Goal: Task Accomplishment & Management: Complete application form

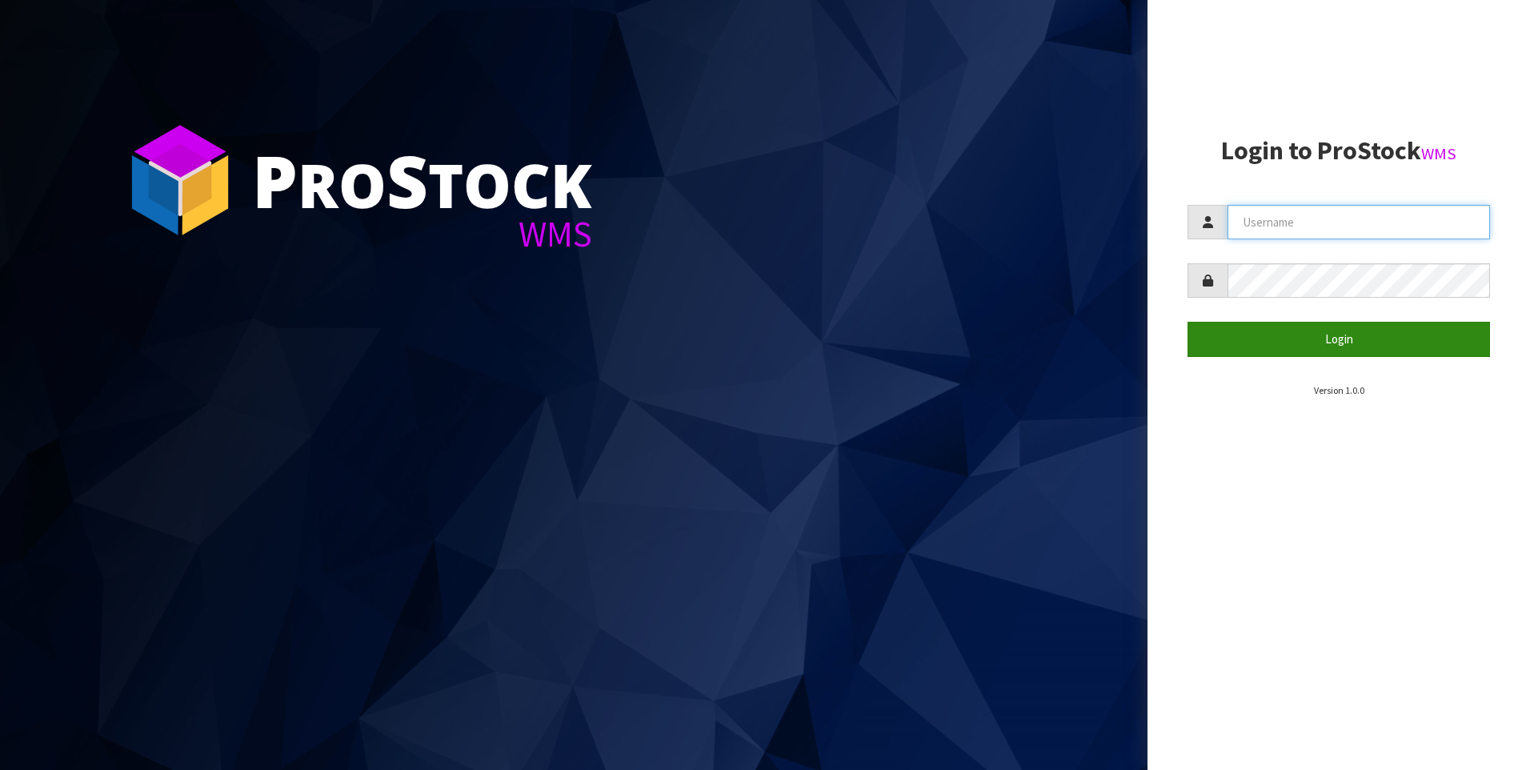
type input "[PERSON_NAME]"
click at [1348, 343] on button "Login" at bounding box center [1339, 339] width 303 height 34
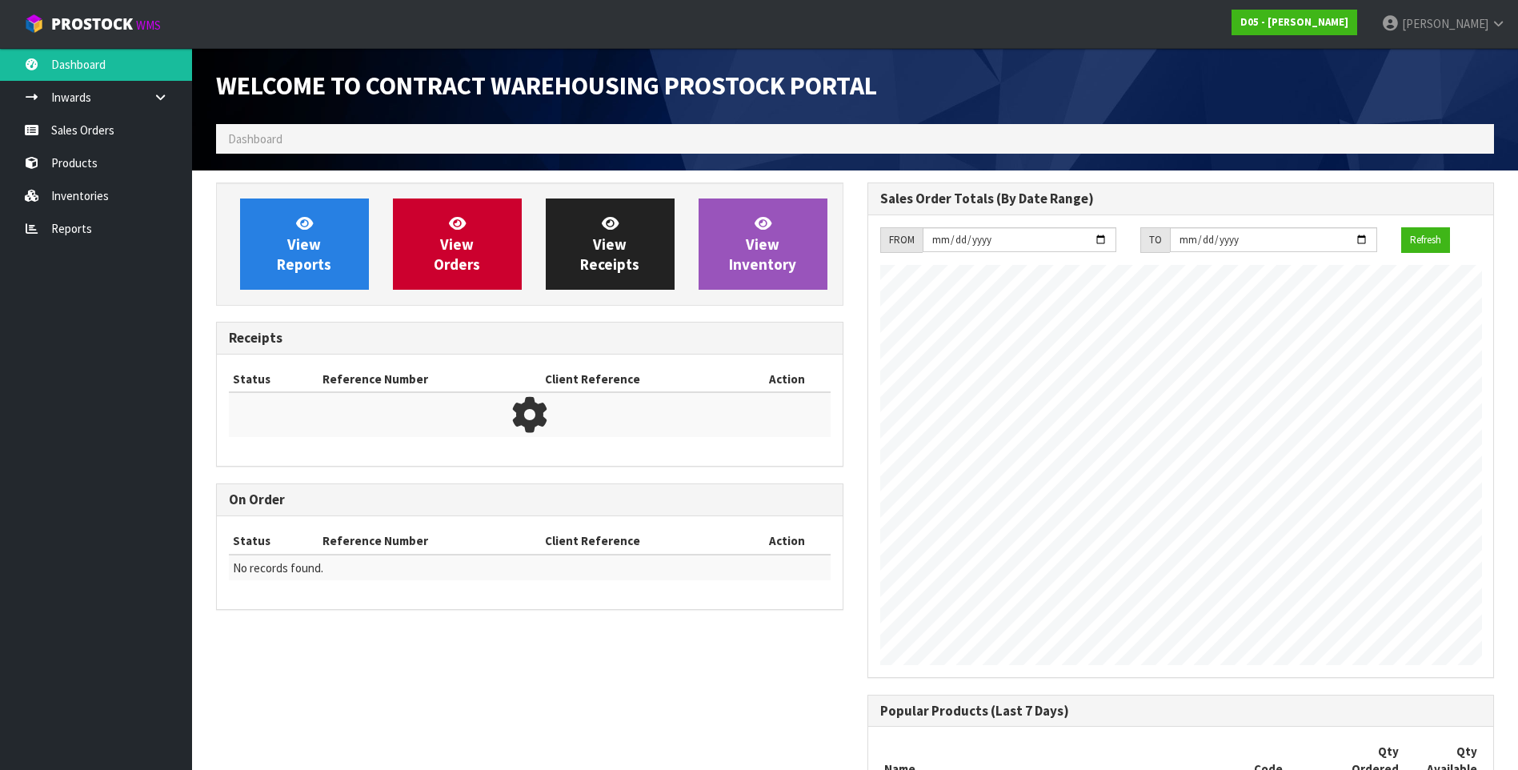
scroll to position [947, 651]
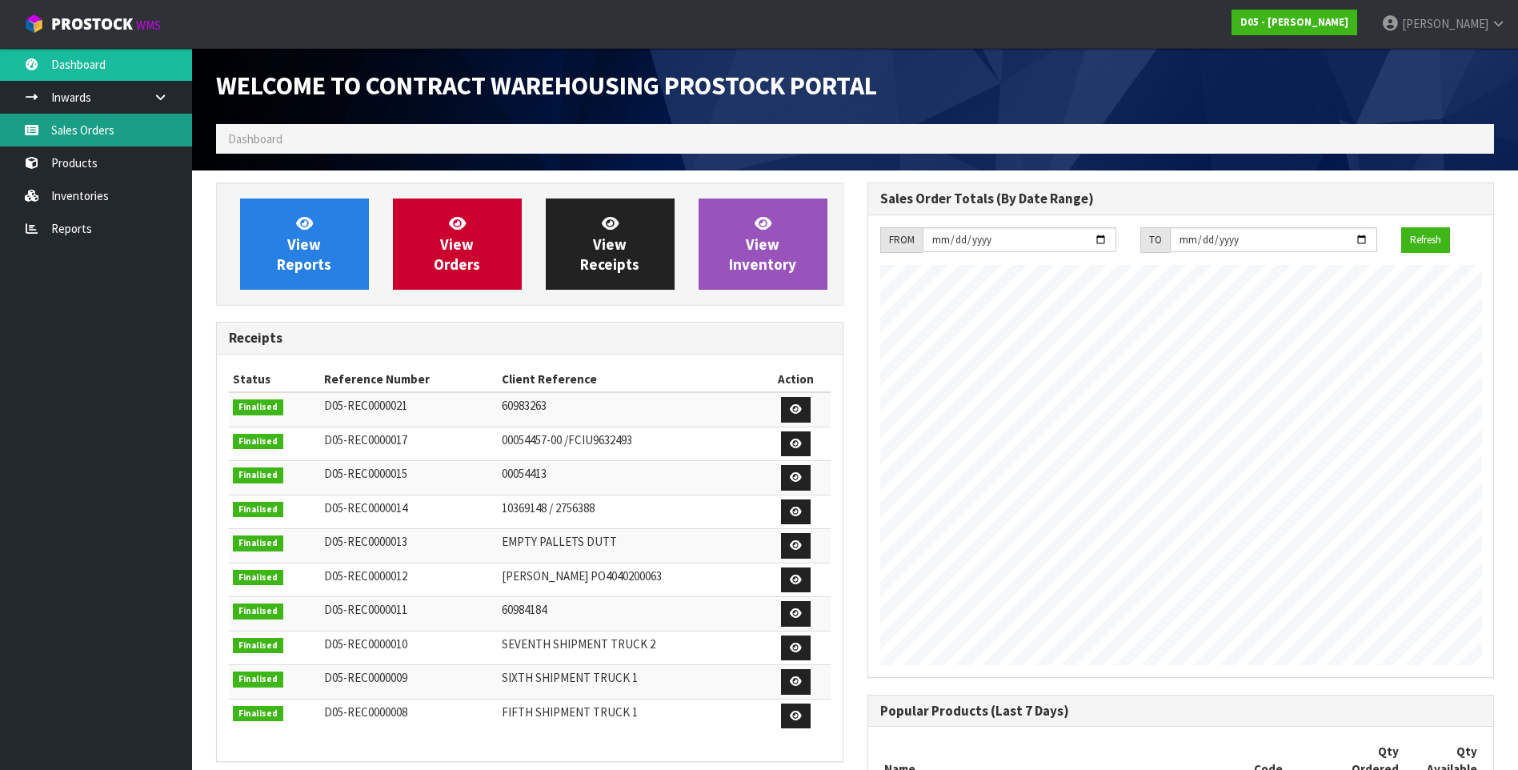
click at [70, 125] on link "Sales Orders" at bounding box center [96, 130] width 192 height 33
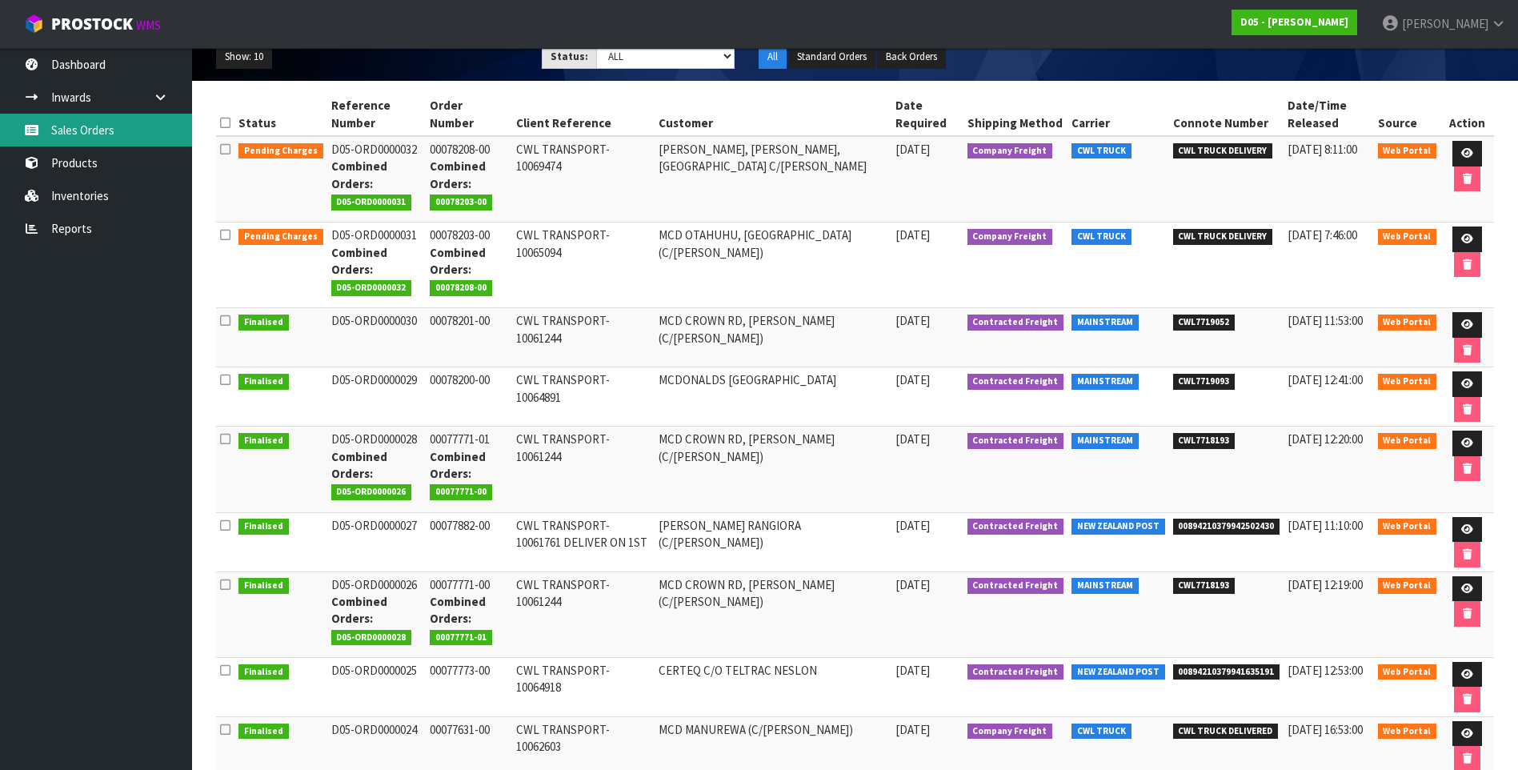
scroll to position [240, 0]
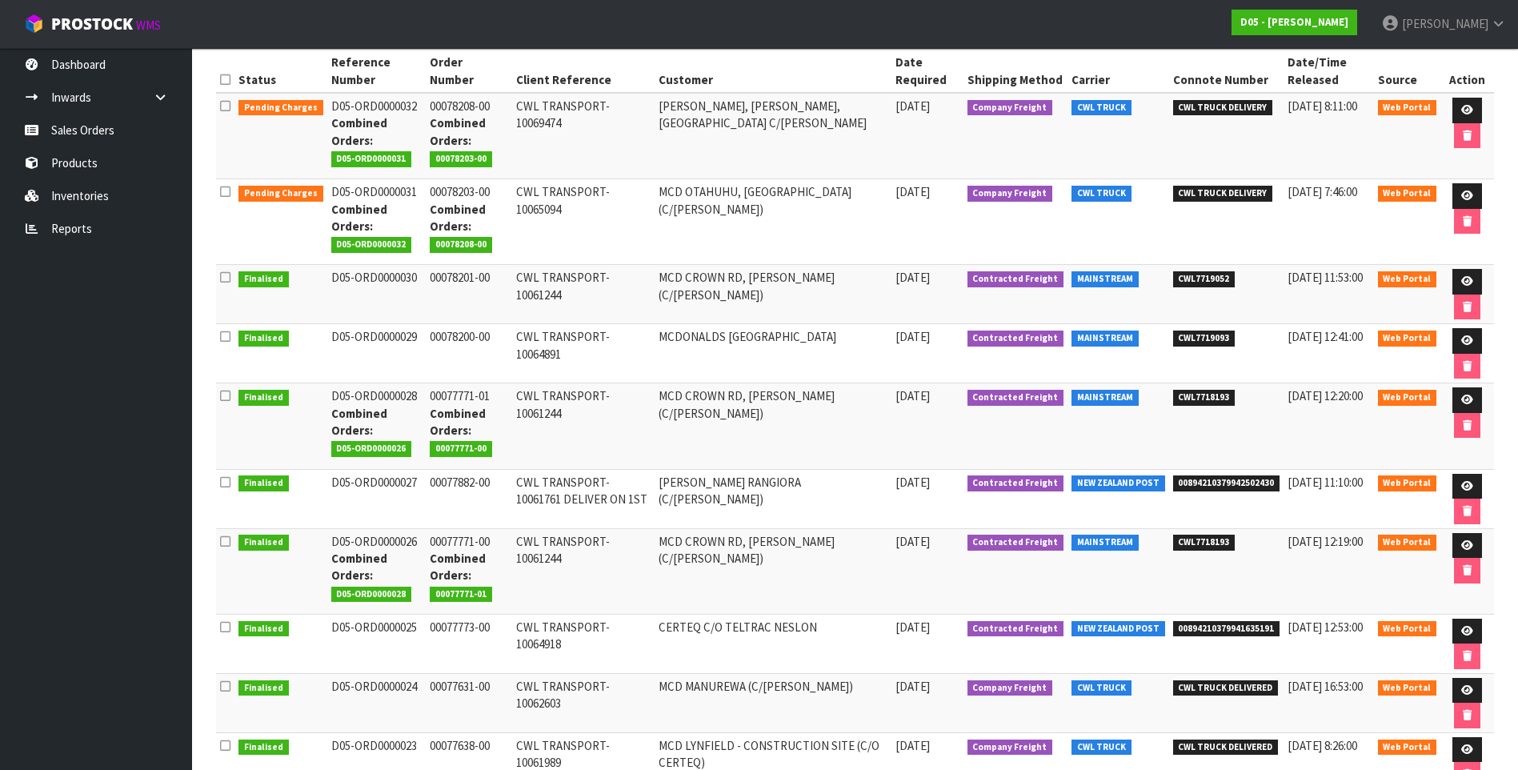
click at [594, 580] on td "CWL TRANSPORT-10061244" at bounding box center [583, 571] width 142 height 86
click at [1470, 549] on icon at bounding box center [1468, 545] width 12 height 10
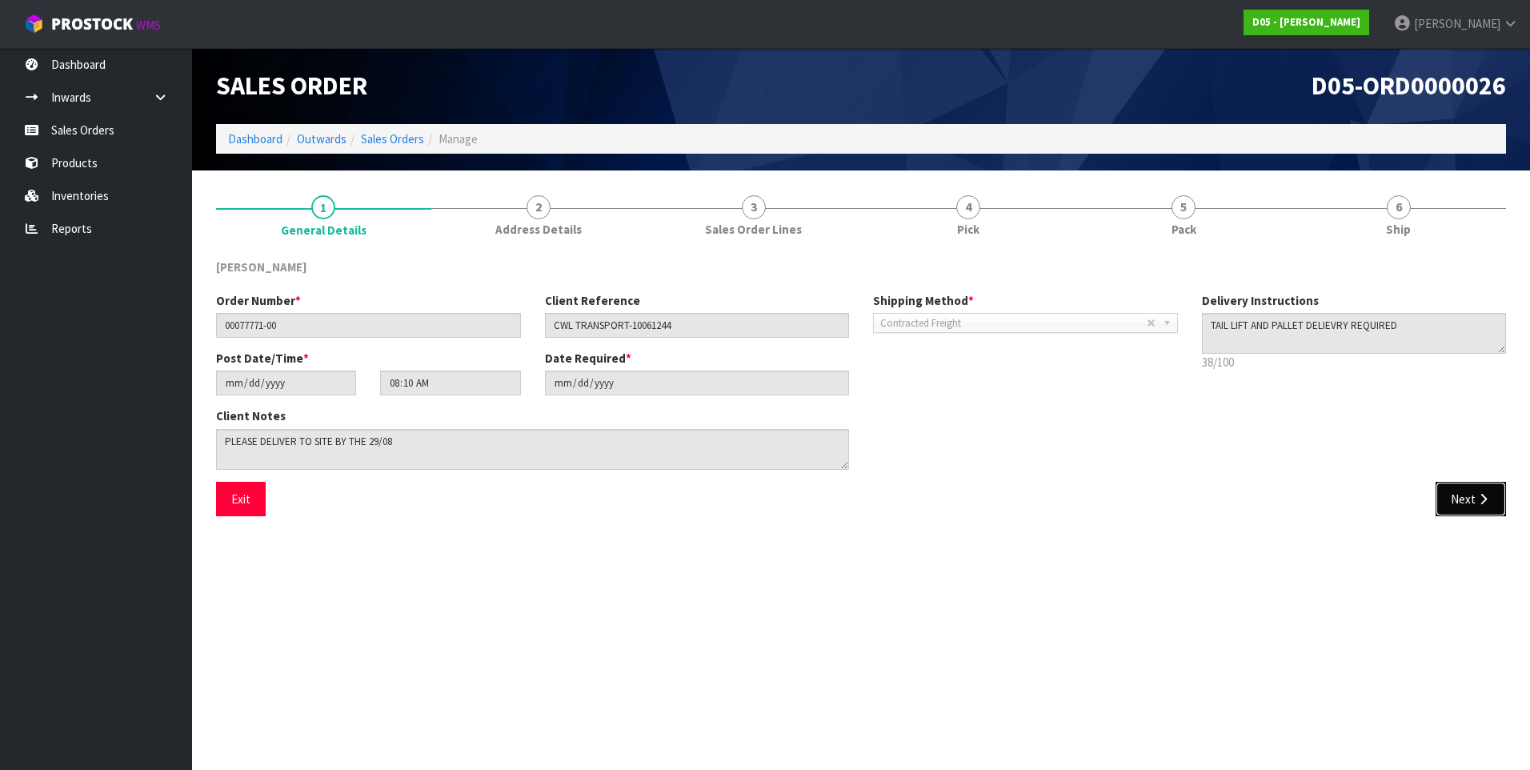
click at [1469, 497] on button "Next" at bounding box center [1471, 499] width 70 height 34
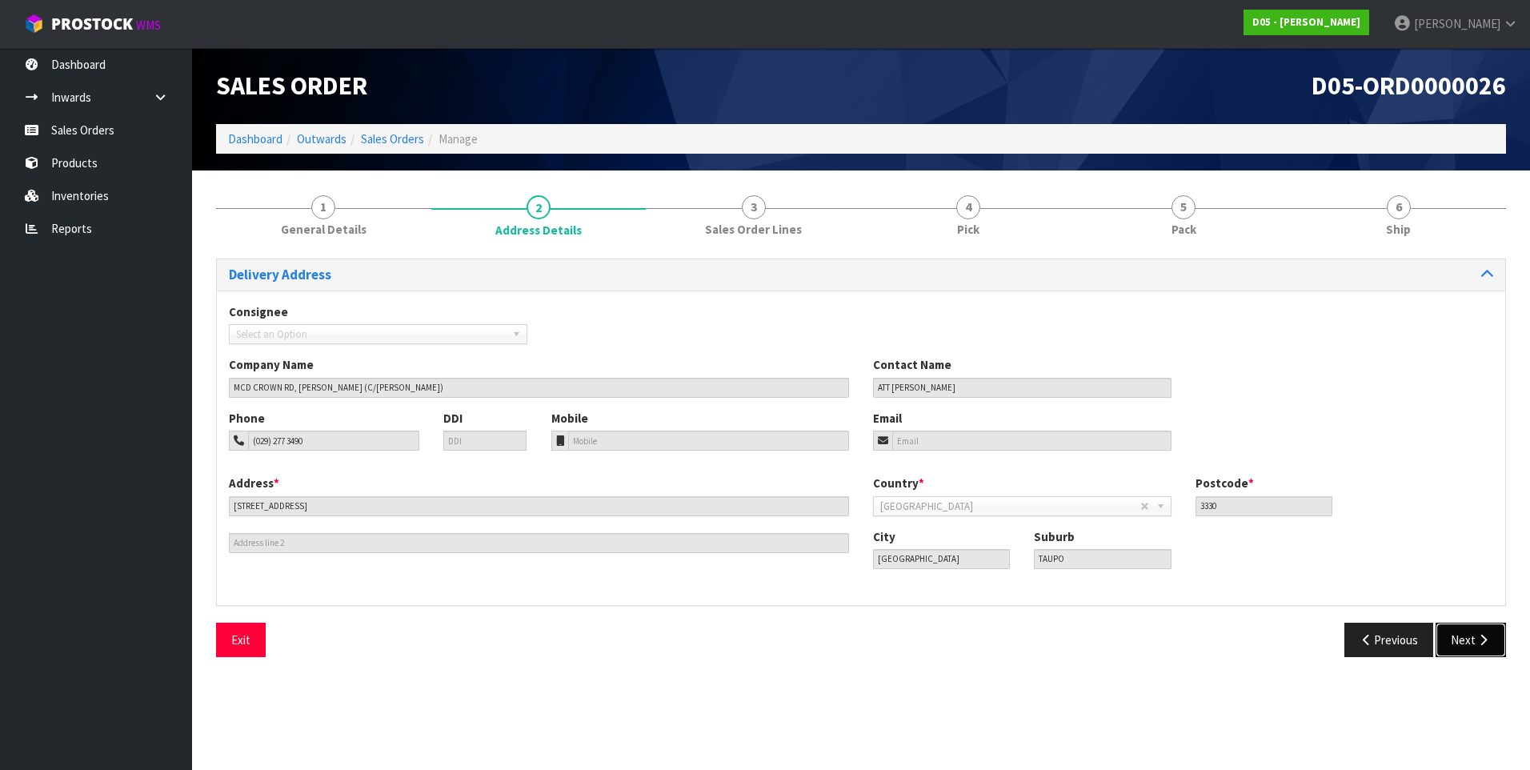
click at [1462, 641] on button "Next" at bounding box center [1471, 640] width 70 height 34
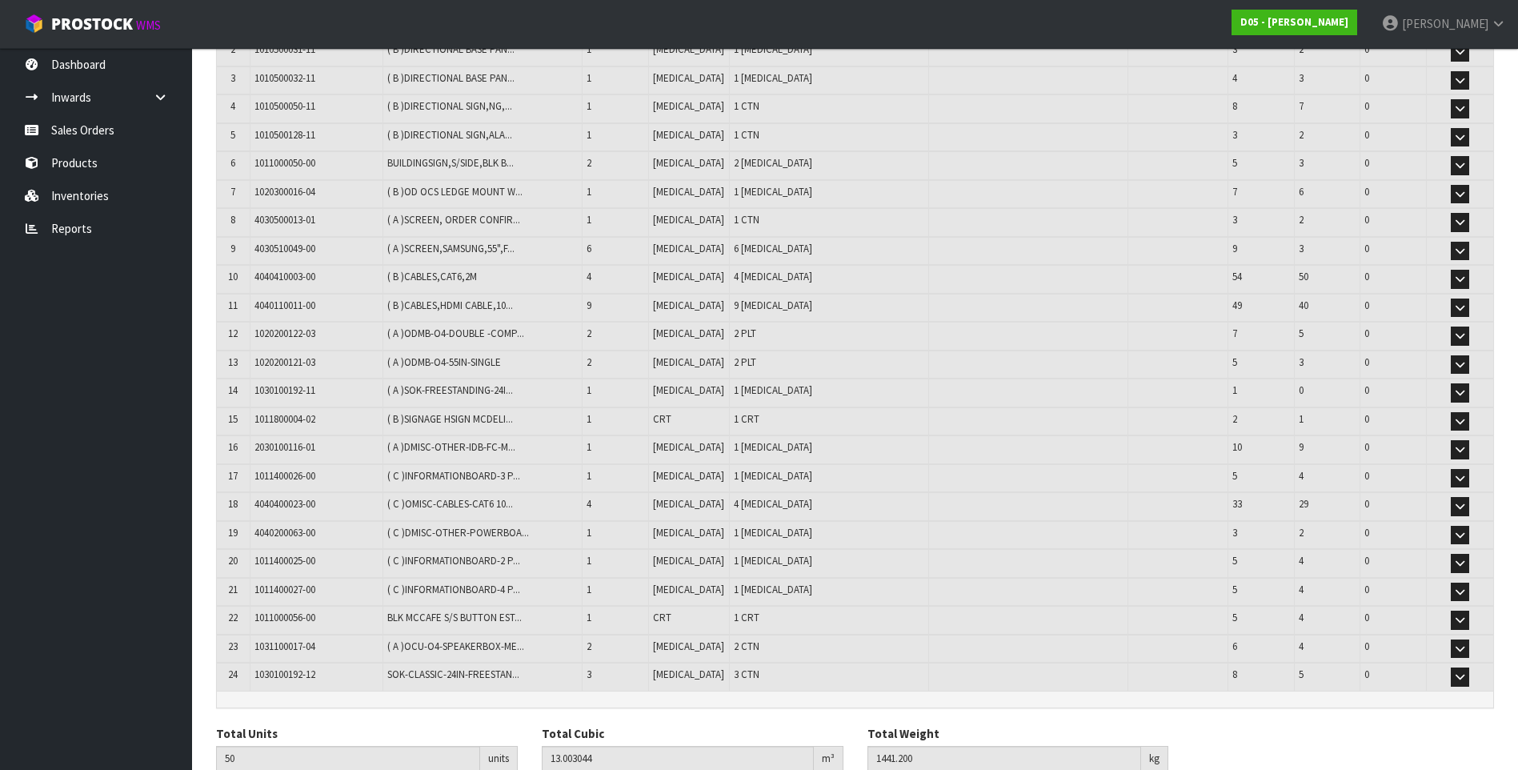
scroll to position [240, 0]
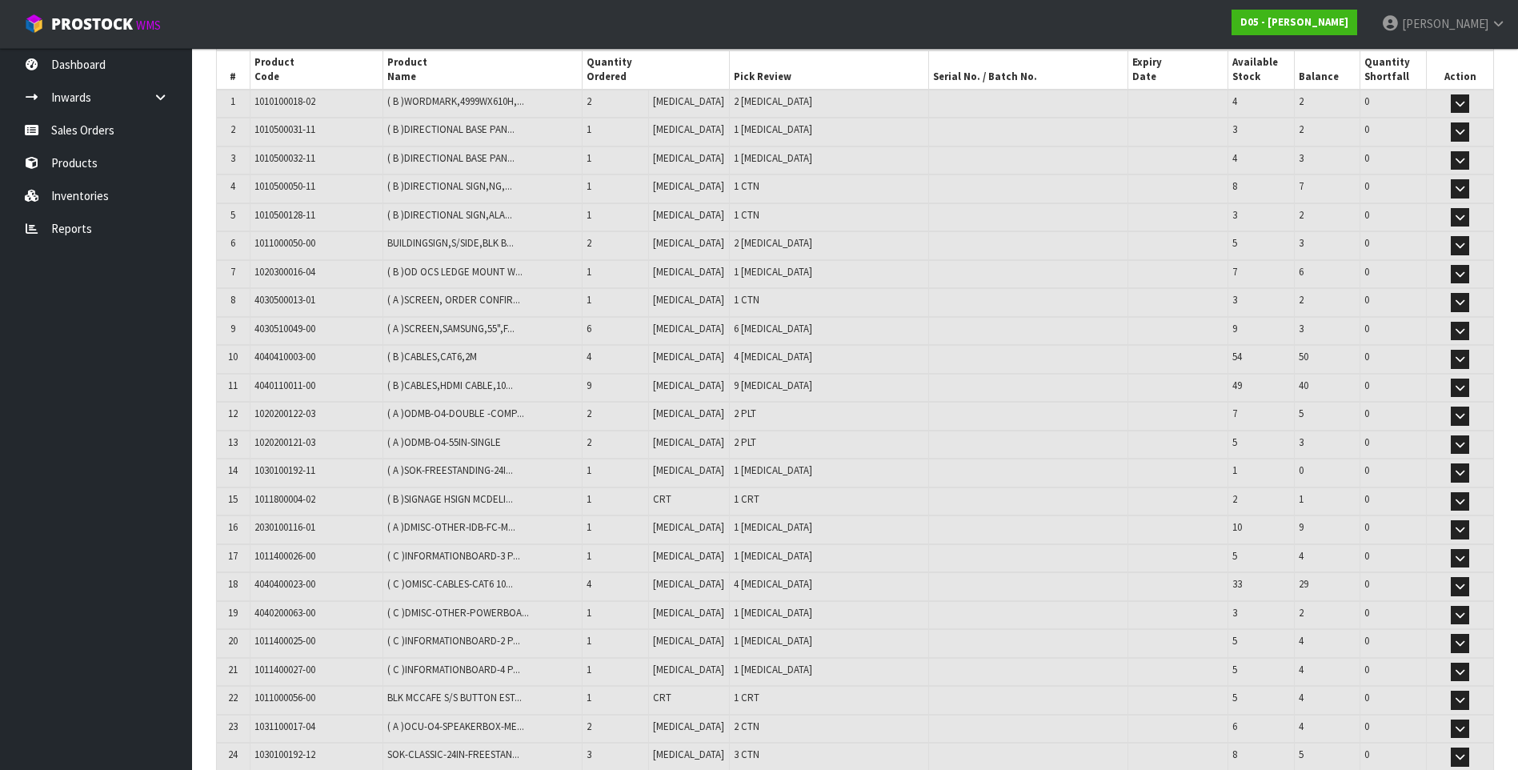
click at [347, 495] on td "1011800004-02" at bounding box center [316, 501] width 133 height 29
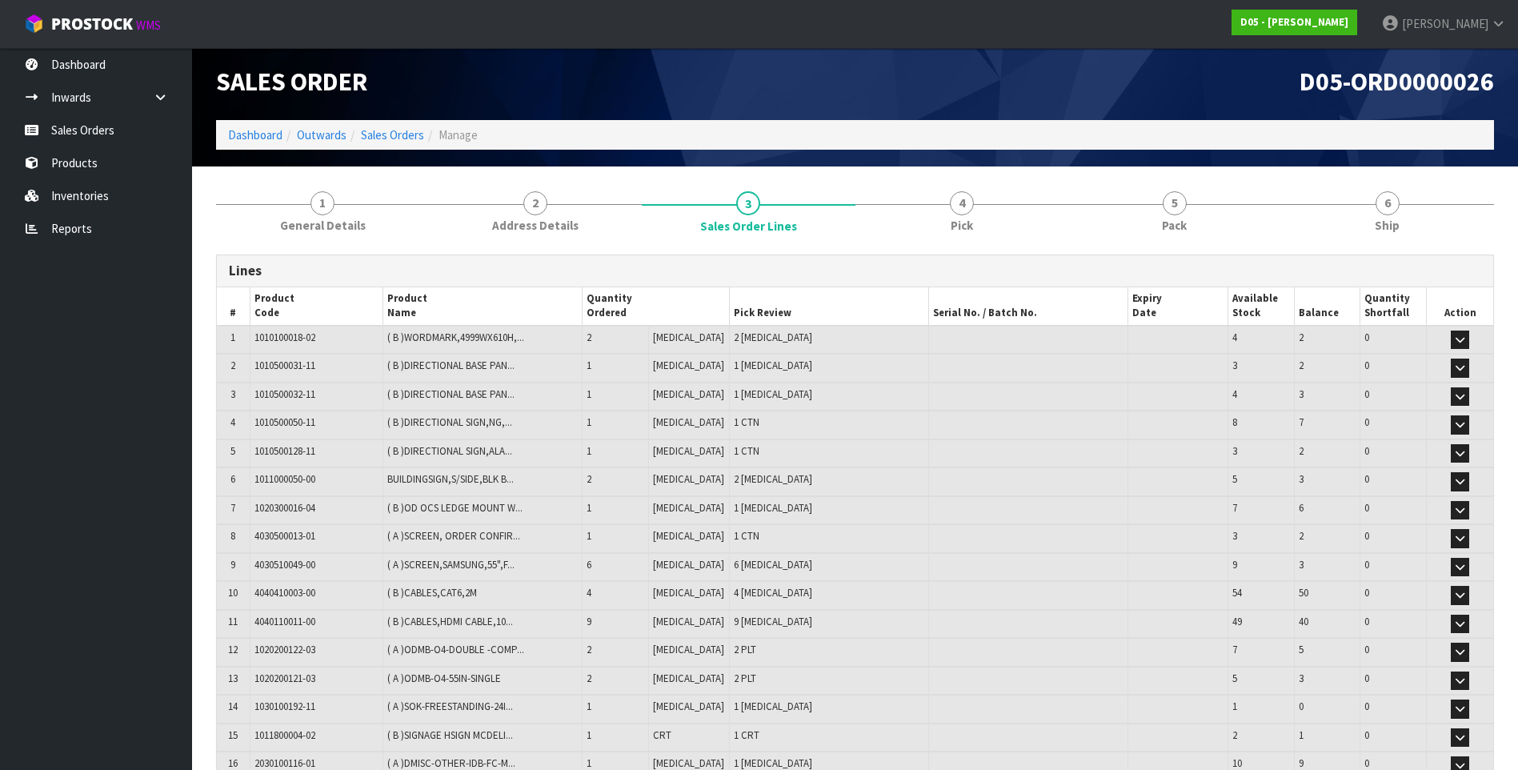
scroll to position [0, 0]
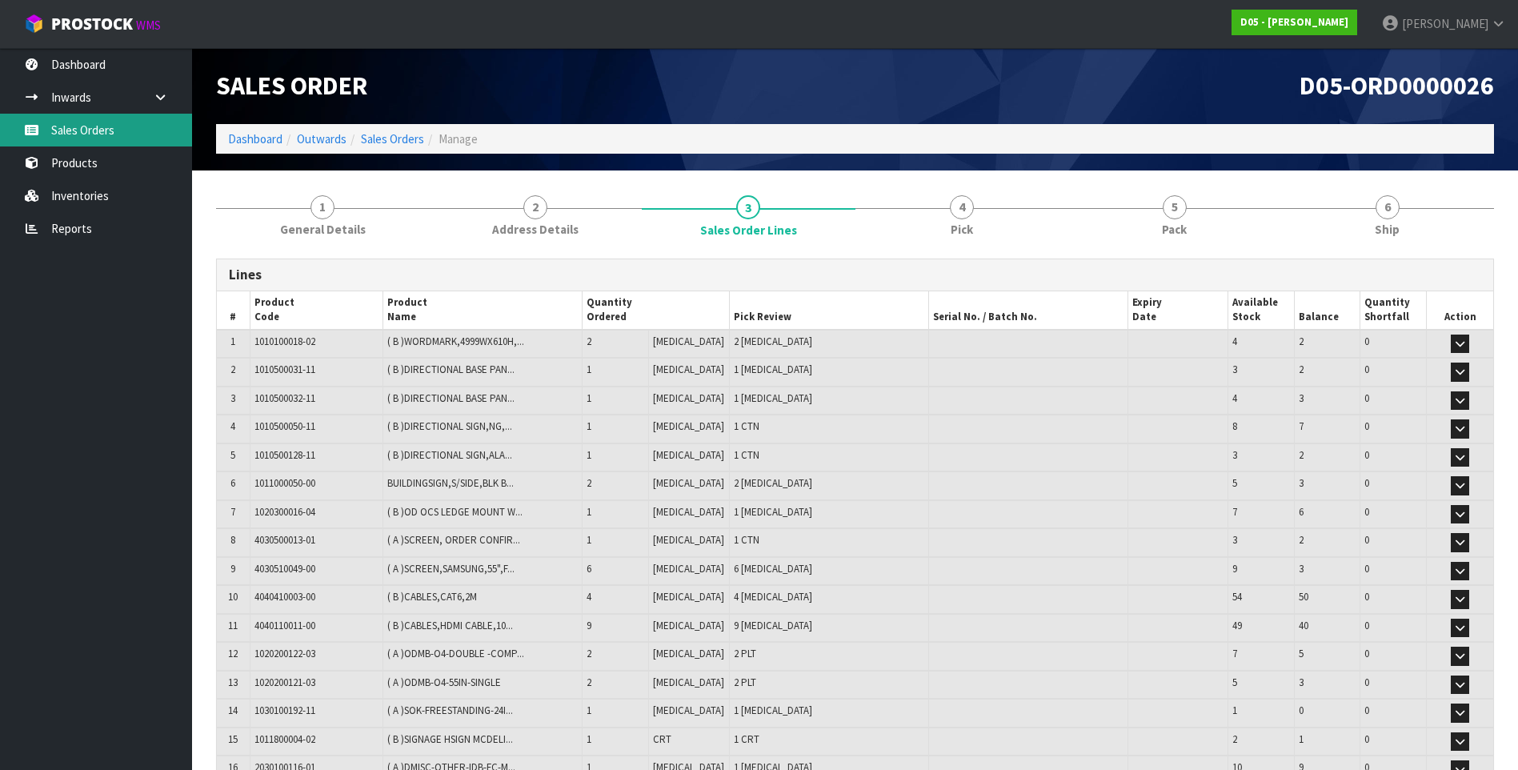
click at [111, 128] on link "Sales Orders" at bounding box center [96, 130] width 192 height 33
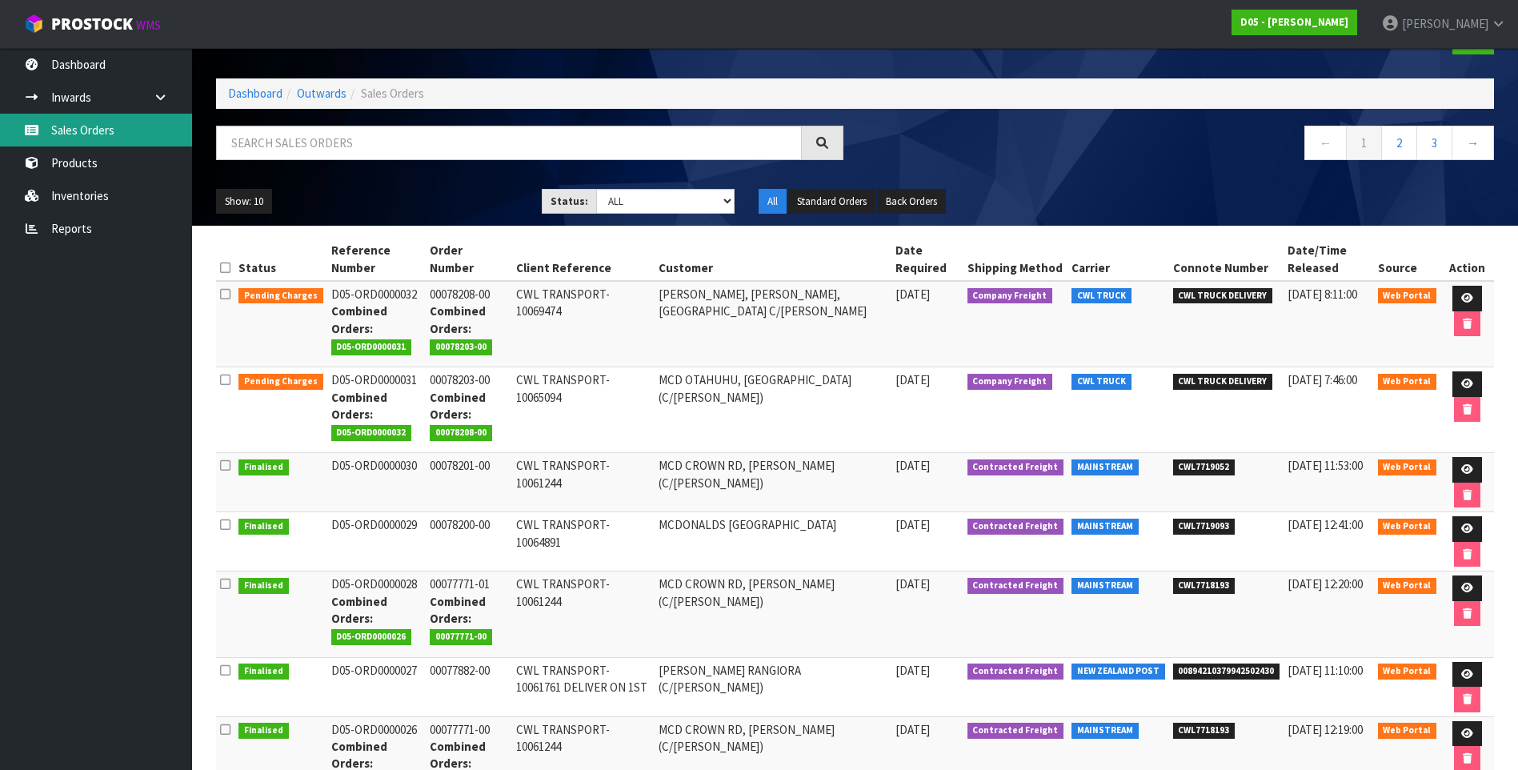
scroll to position [80, 0]
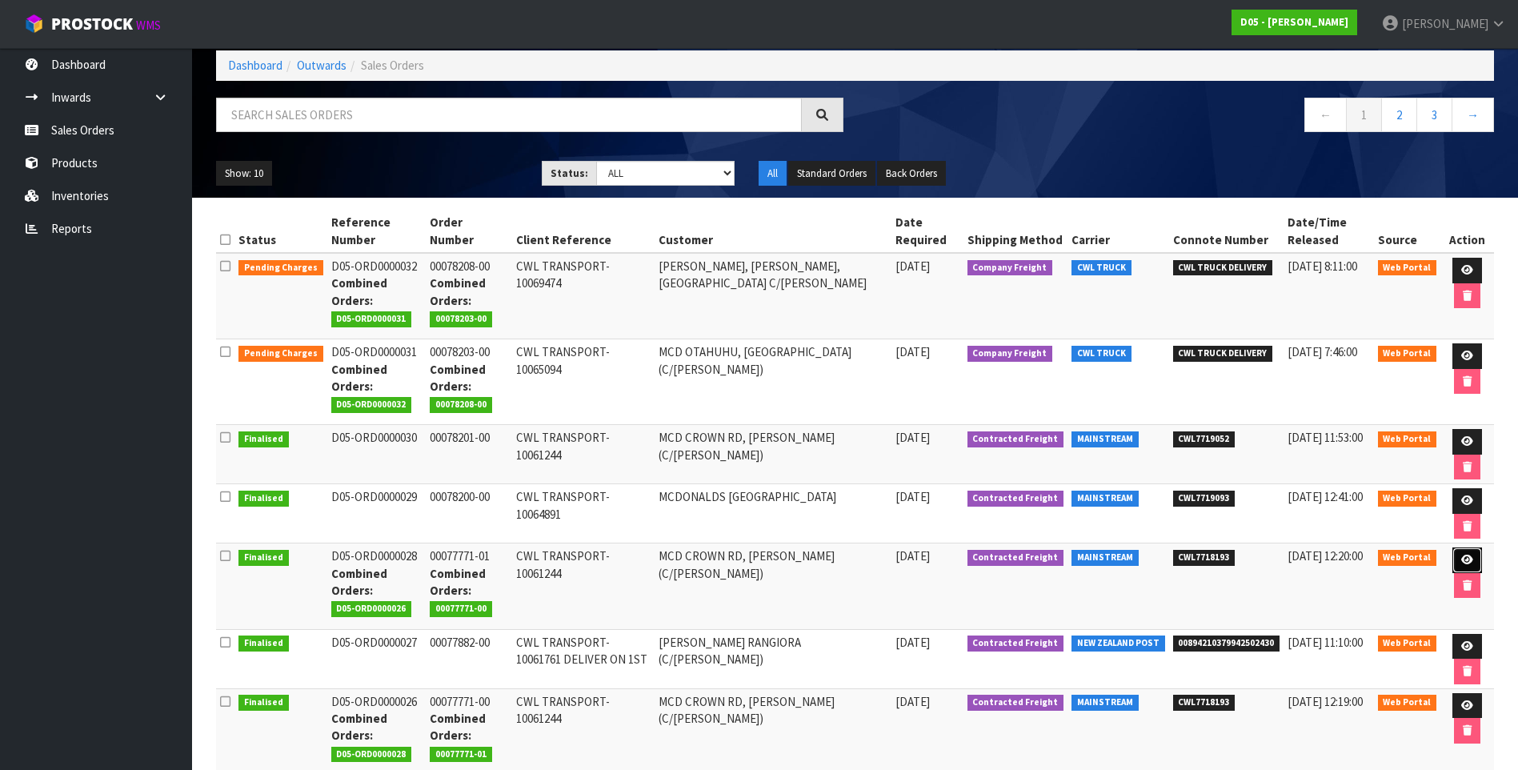
click at [1462, 557] on icon at bounding box center [1468, 560] width 12 height 10
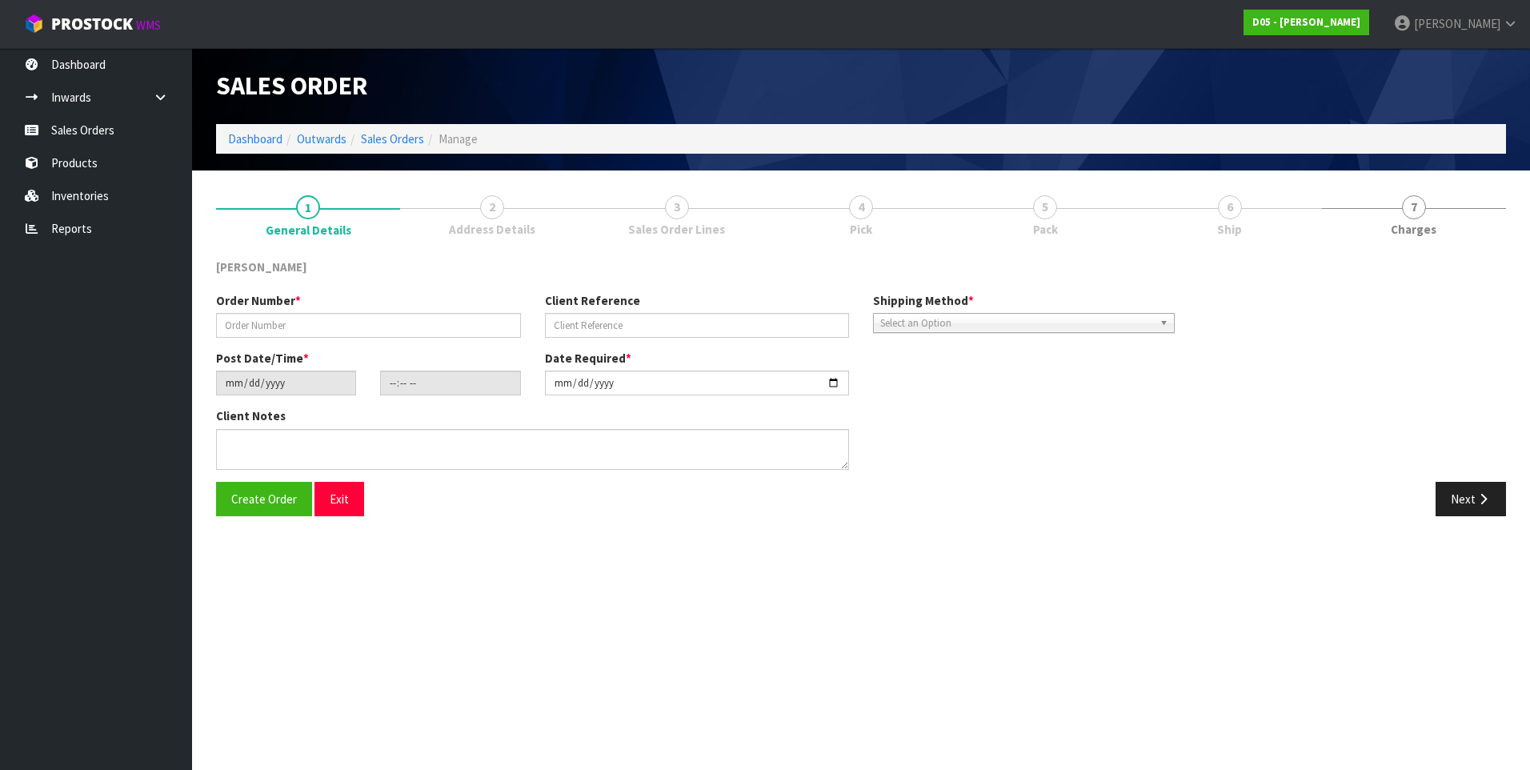
type input "00077771-01"
type input "CWL TRANSPORT-10061244"
type input "[DATE]"
type input "18:15:00.000"
type input "[DATE]"
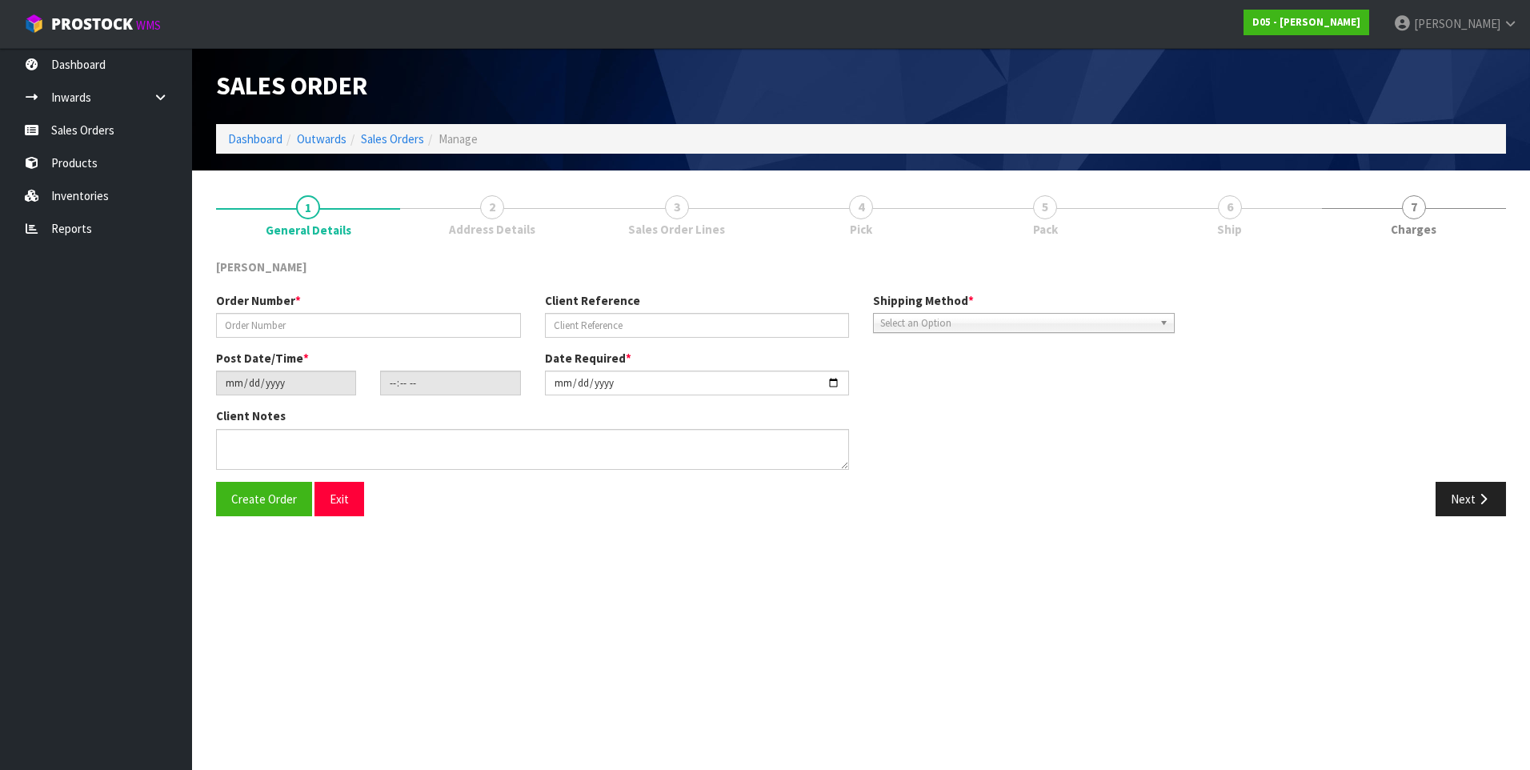
type textarea "PLEASE DELIVER TO SITE BY THE 29/08 PLEASE DELIVER WITH ORDER NUMBER D05-ORD000…"
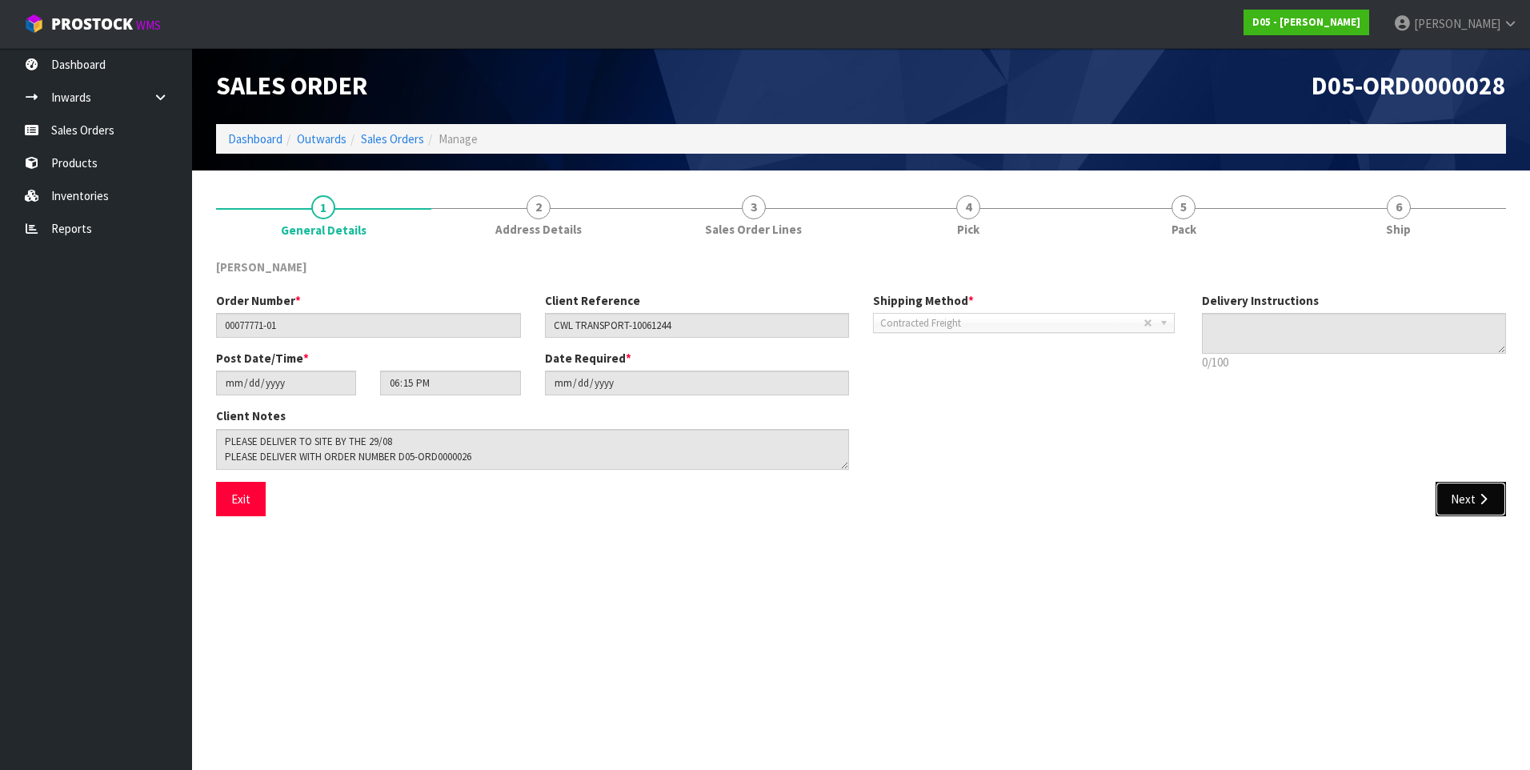
click at [1476, 501] on icon "button" at bounding box center [1483, 499] width 15 height 12
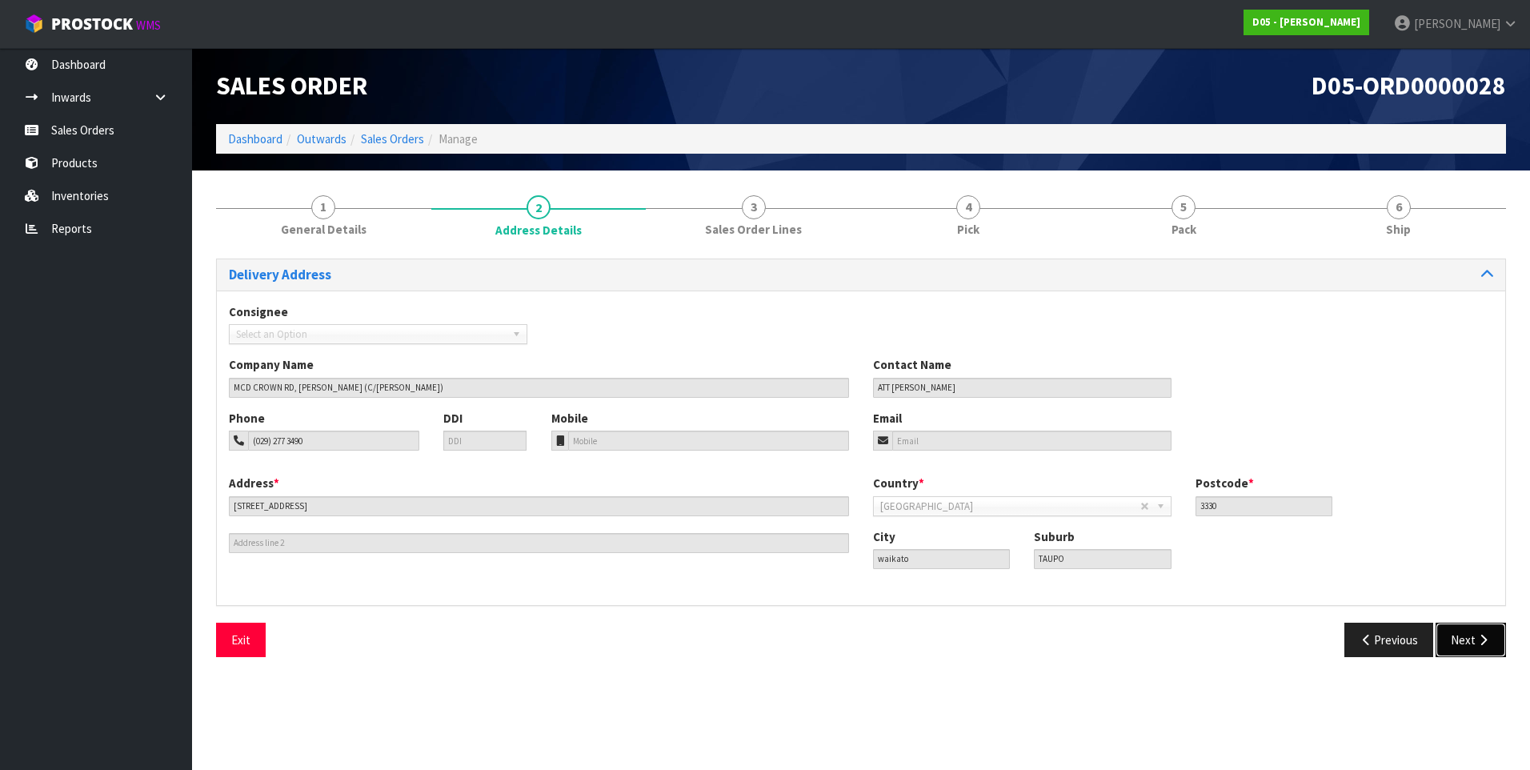
click at [1459, 642] on button "Next" at bounding box center [1471, 640] width 70 height 34
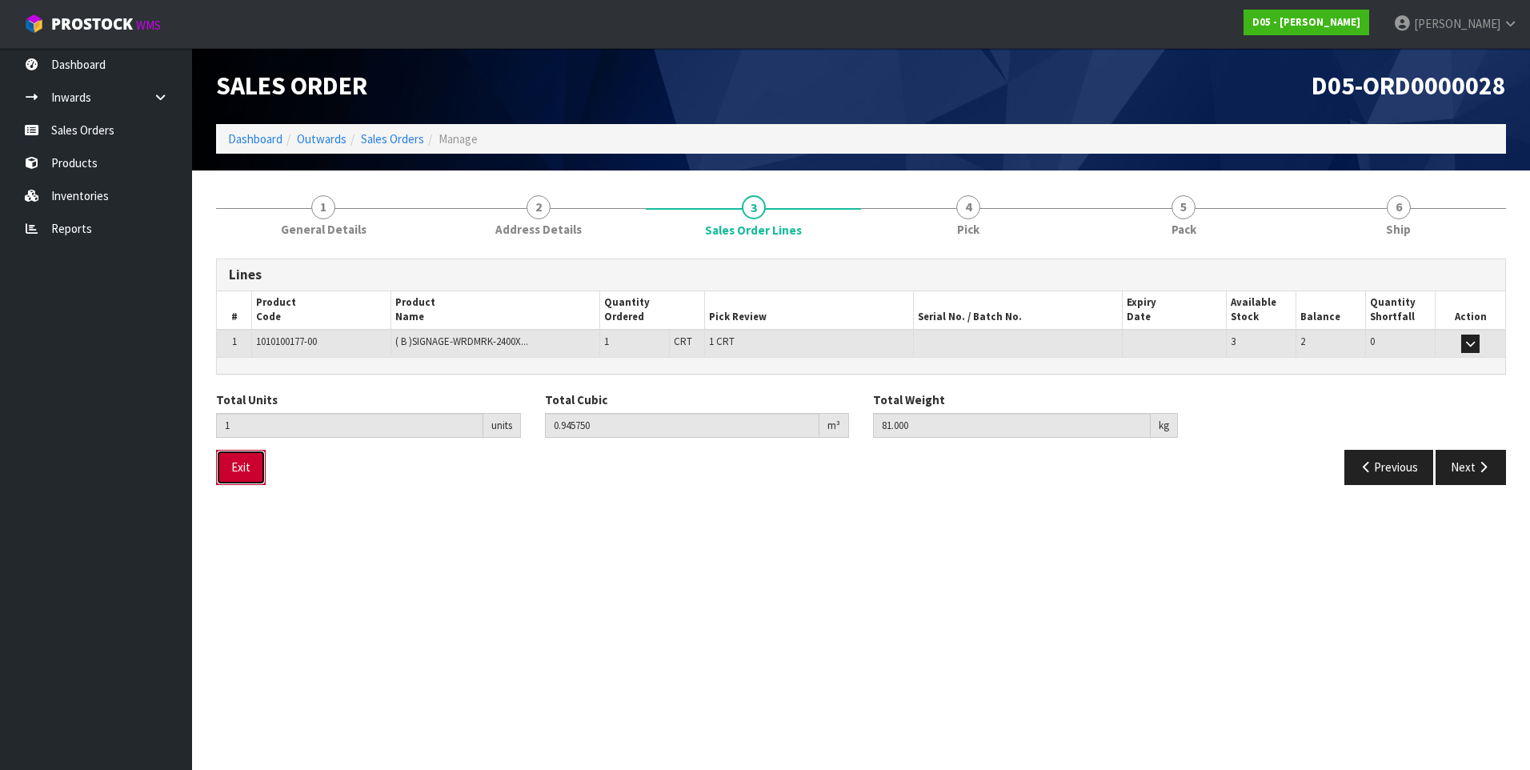
click at [229, 463] on button "Exit" at bounding box center [241, 467] width 50 height 34
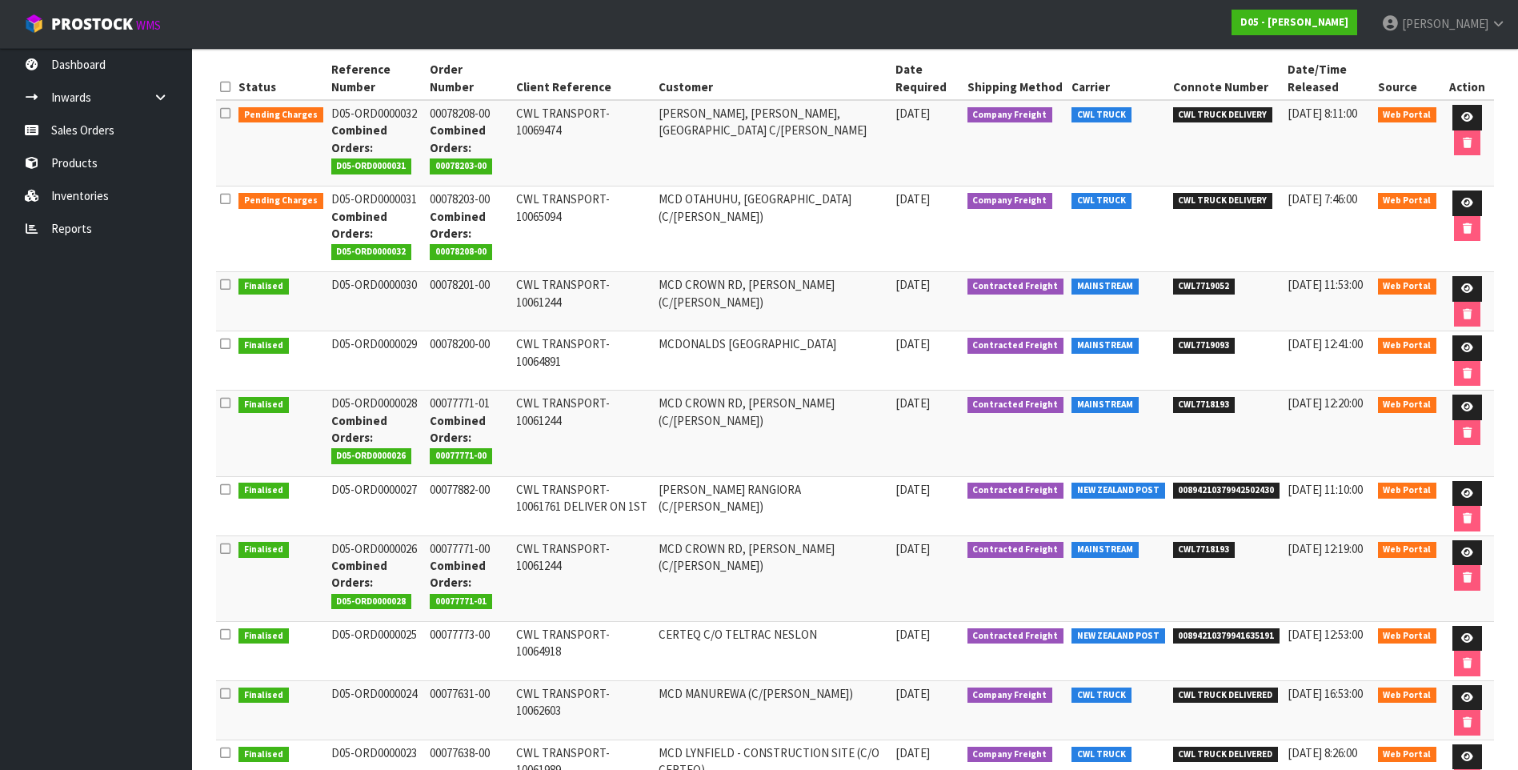
scroll to position [240, 0]
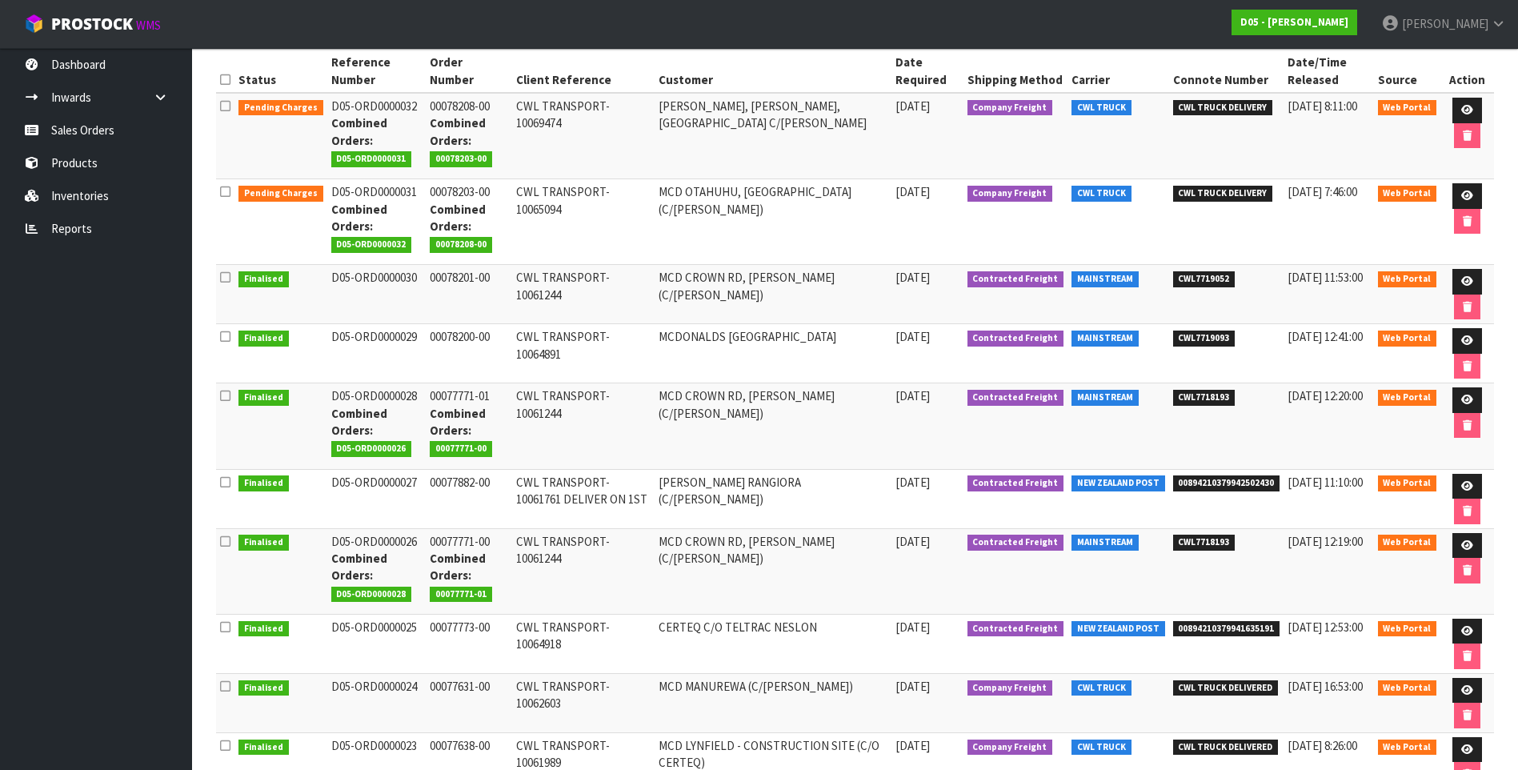
drag, startPoint x: 414, startPoint y: 544, endPoint x: 327, endPoint y: 541, distance: 87.3
click at [327, 541] on td "D05-ORD0000026 Combined Orders: D05-ORD0000028" at bounding box center [376, 571] width 99 height 86
copy td "D05-ORD0000026"
click at [1193, 395] on span "CWL7718193" at bounding box center [1204, 398] width 62 height 16
drag, startPoint x: 1226, startPoint y: 396, endPoint x: 1172, endPoint y: 404, distance: 55.0
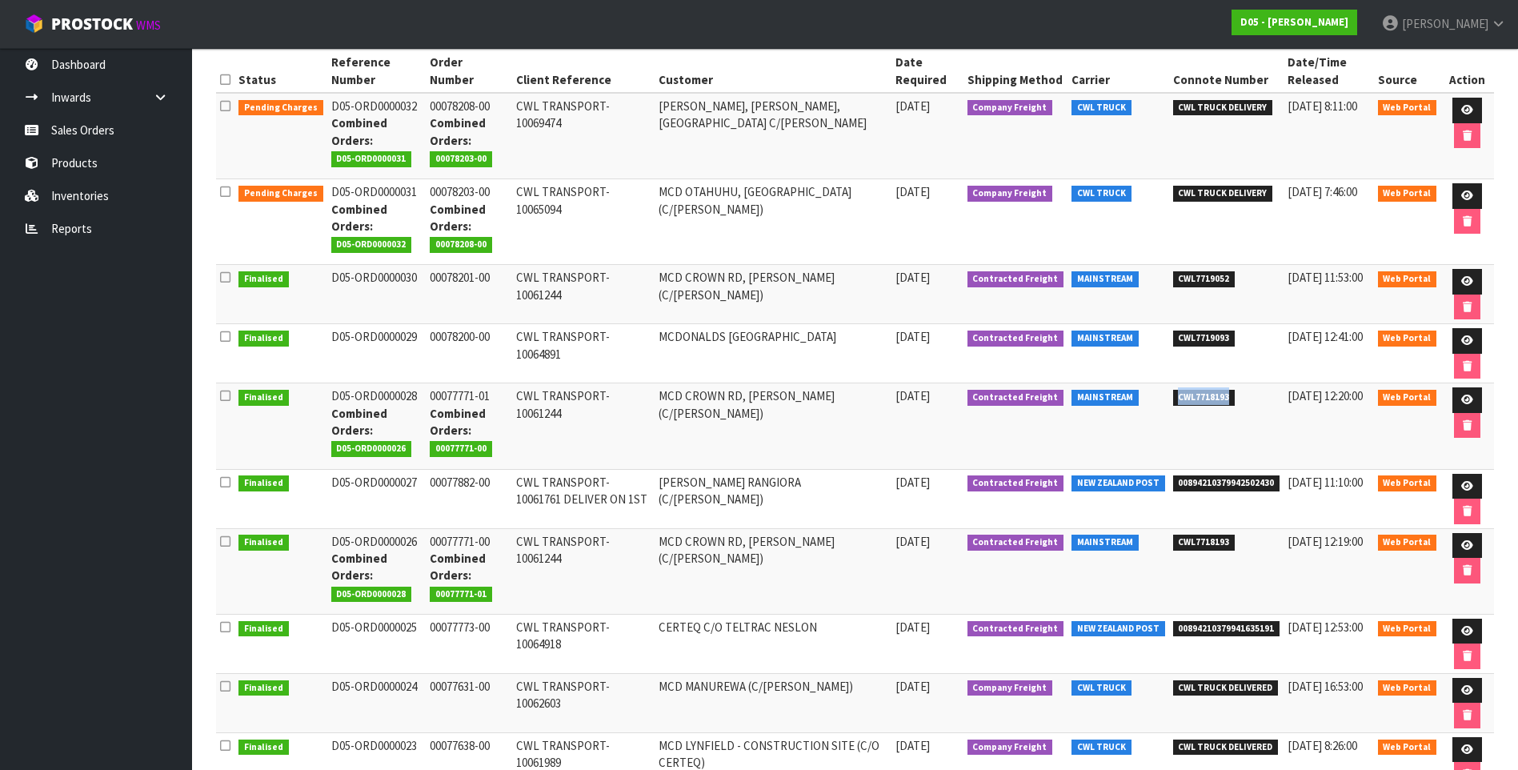
click at [1173, 404] on span "CWL7718193" at bounding box center [1204, 398] width 62 height 16
drag, startPoint x: 1172, startPoint y: 404, endPoint x: 1184, endPoint y: 397, distance: 14.0
copy span "CWL7718193"
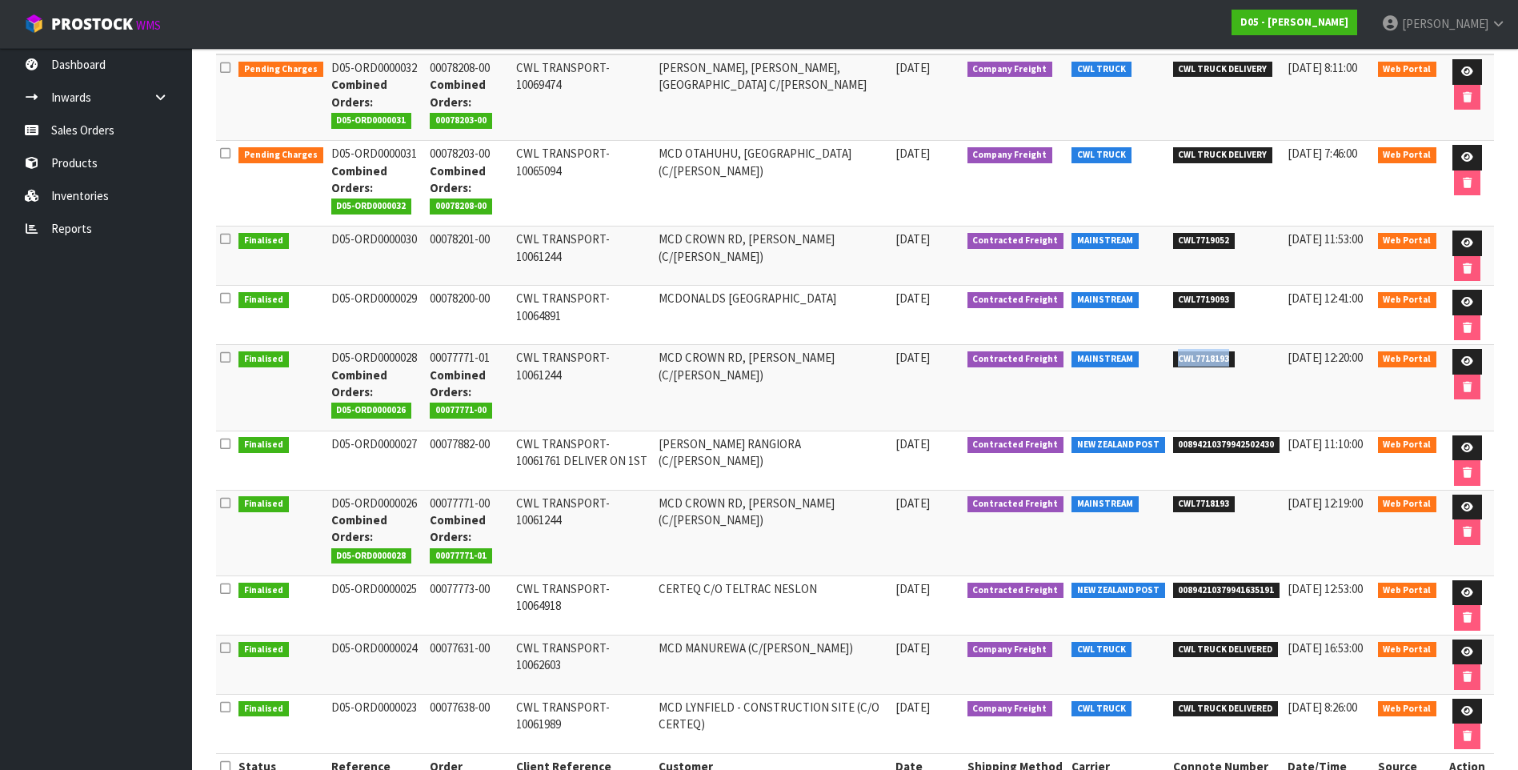
scroll to position [320, 0]
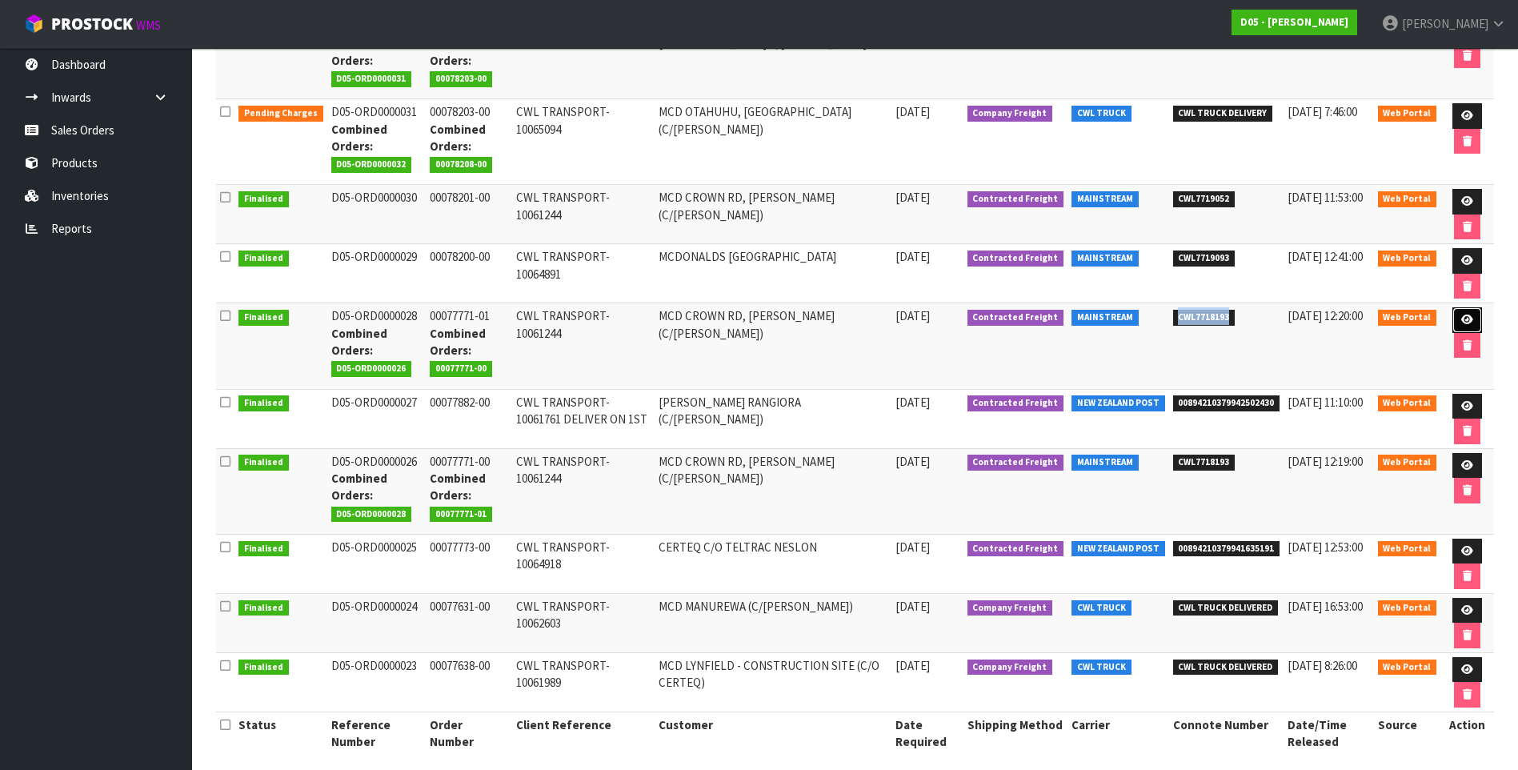
click at [1466, 319] on icon at bounding box center [1468, 320] width 12 height 10
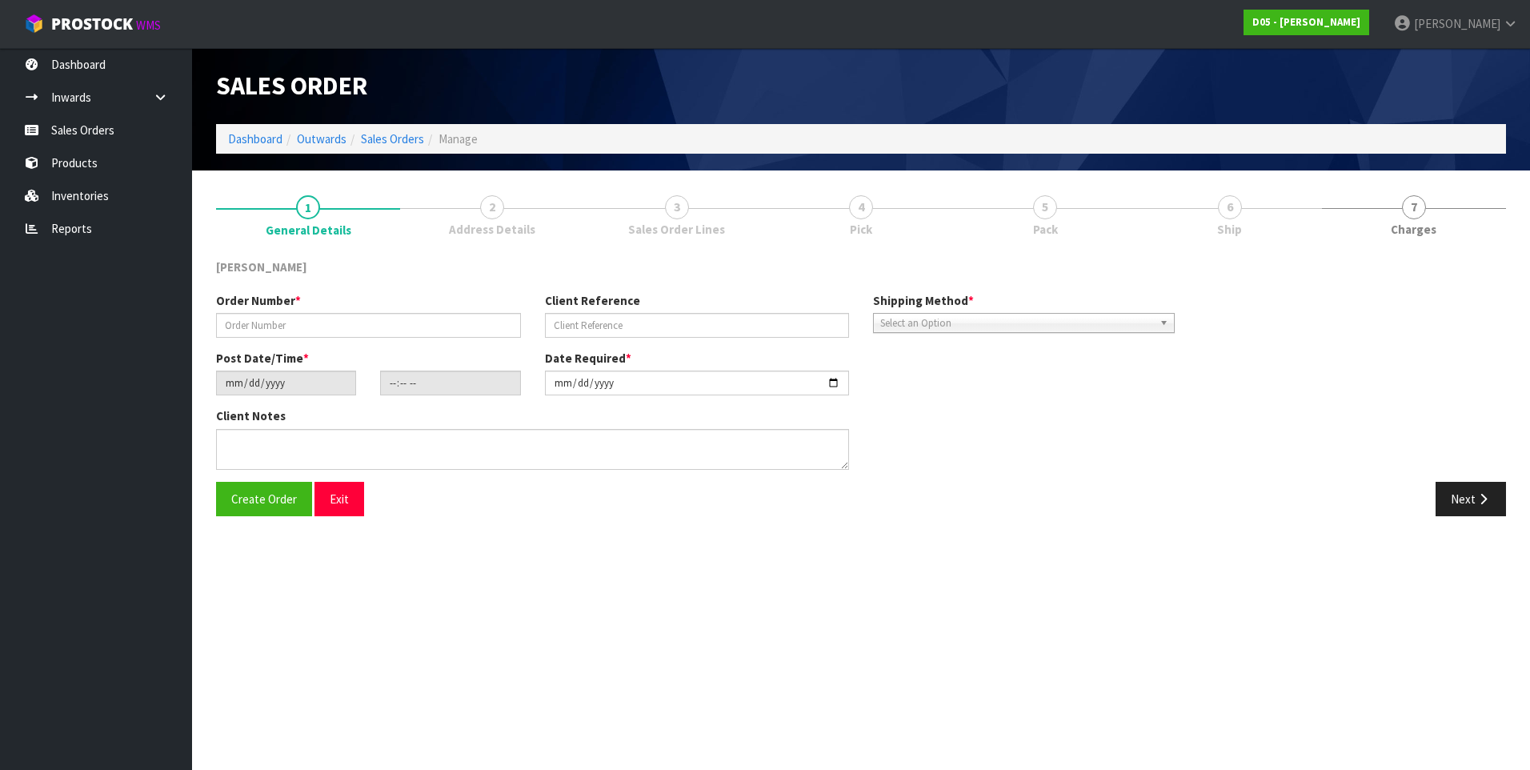
type input "00077771-01"
type input "CWL TRANSPORT-10061244"
type input "[DATE]"
type input "18:15:00.000"
type input "[DATE]"
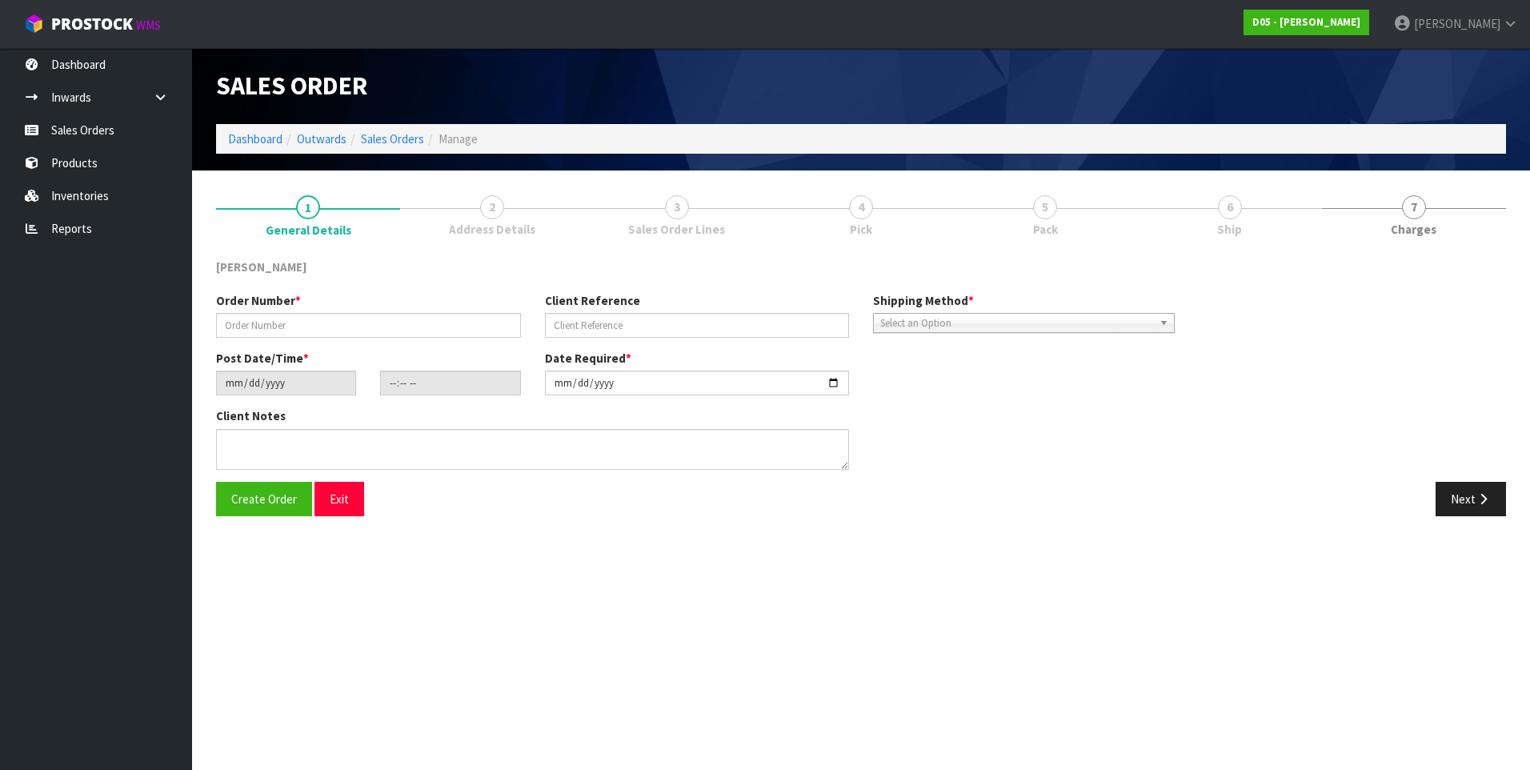
type textarea "PLEASE DELIVER TO SITE BY THE 29/08 PLEASE DELIVER WITH ORDER NUMBER D05-ORD000…"
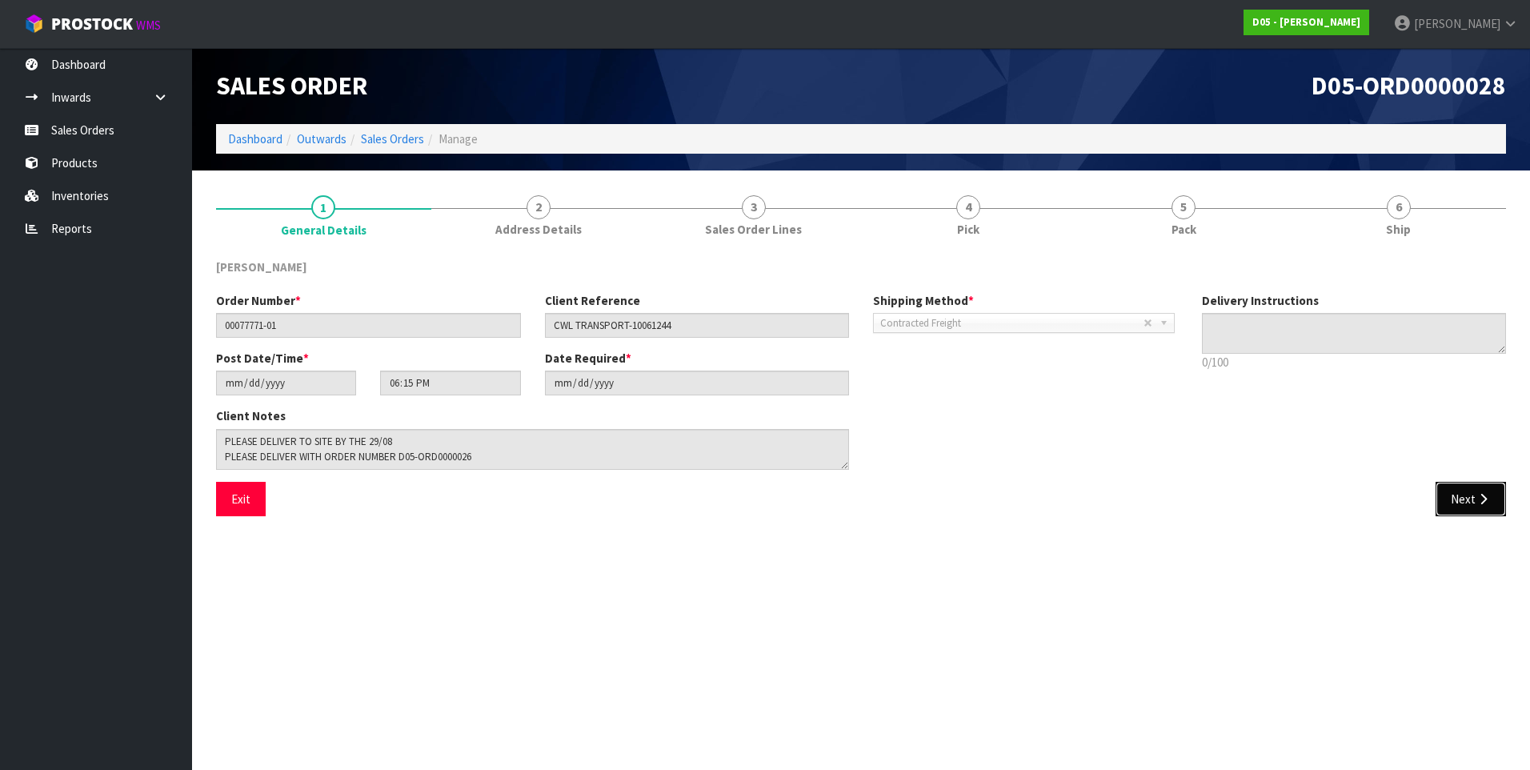
click at [1466, 502] on button "Next" at bounding box center [1471, 499] width 70 height 34
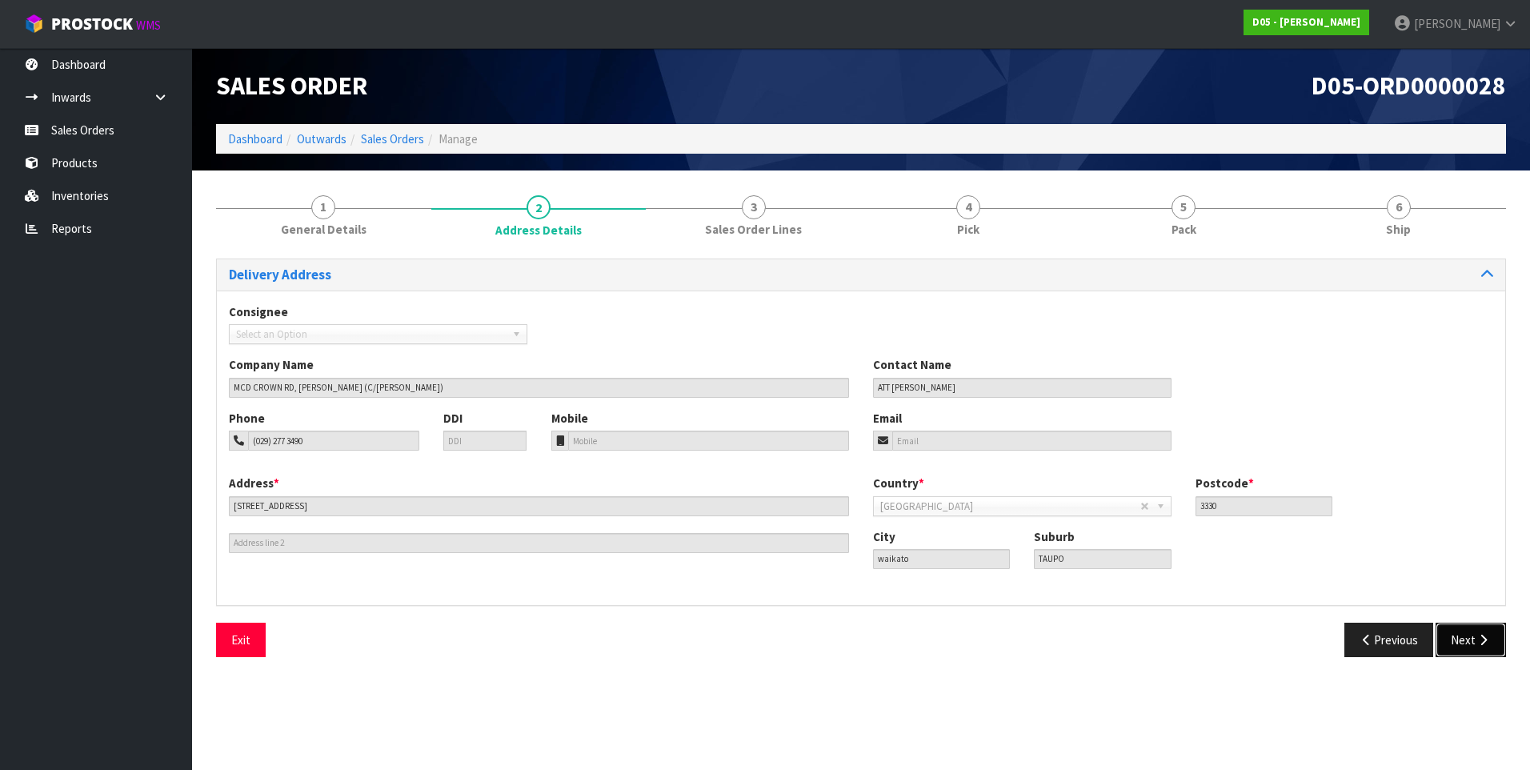
click at [1476, 647] on button "Next" at bounding box center [1471, 640] width 70 height 34
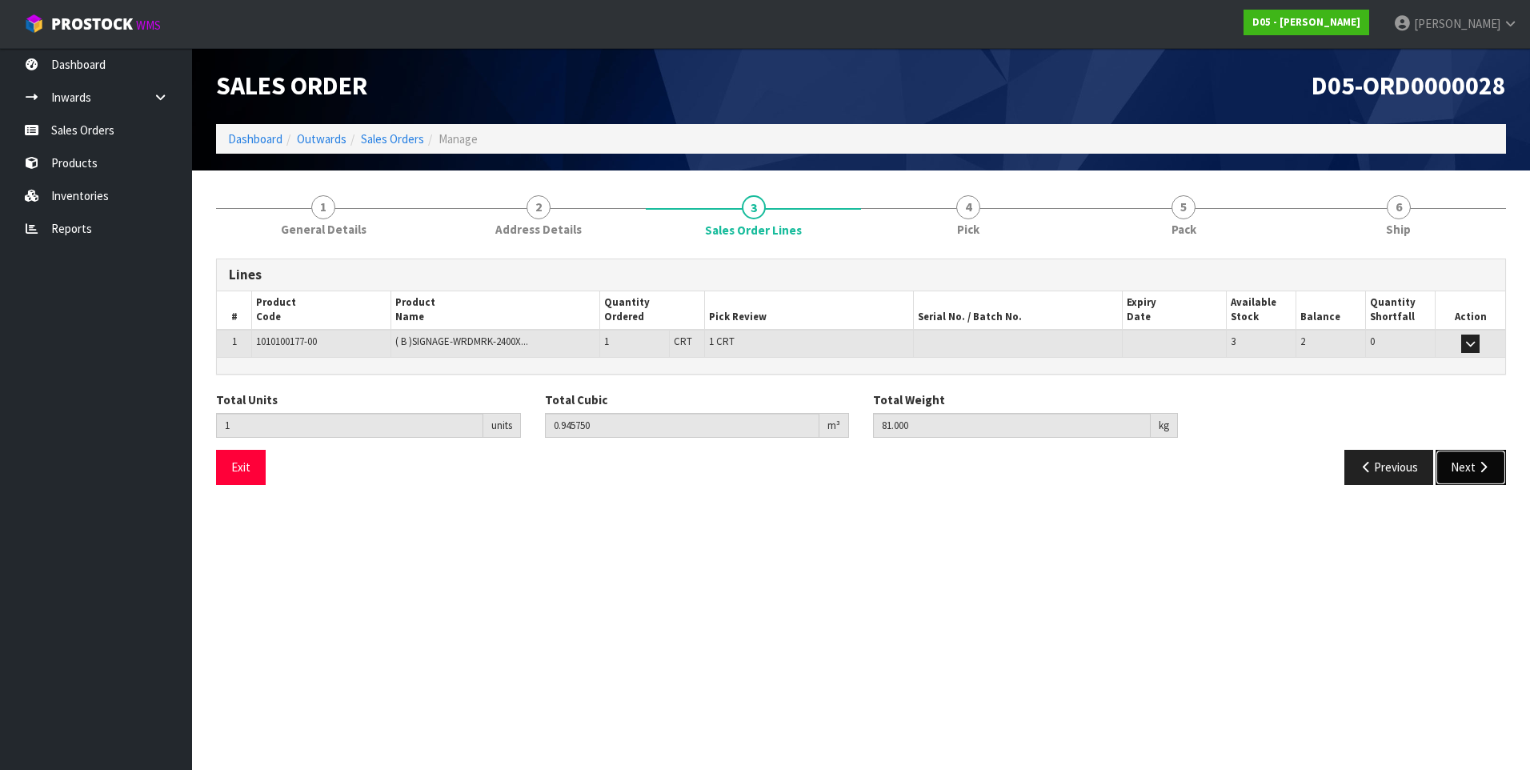
click at [1470, 467] on button "Next" at bounding box center [1471, 467] width 70 height 34
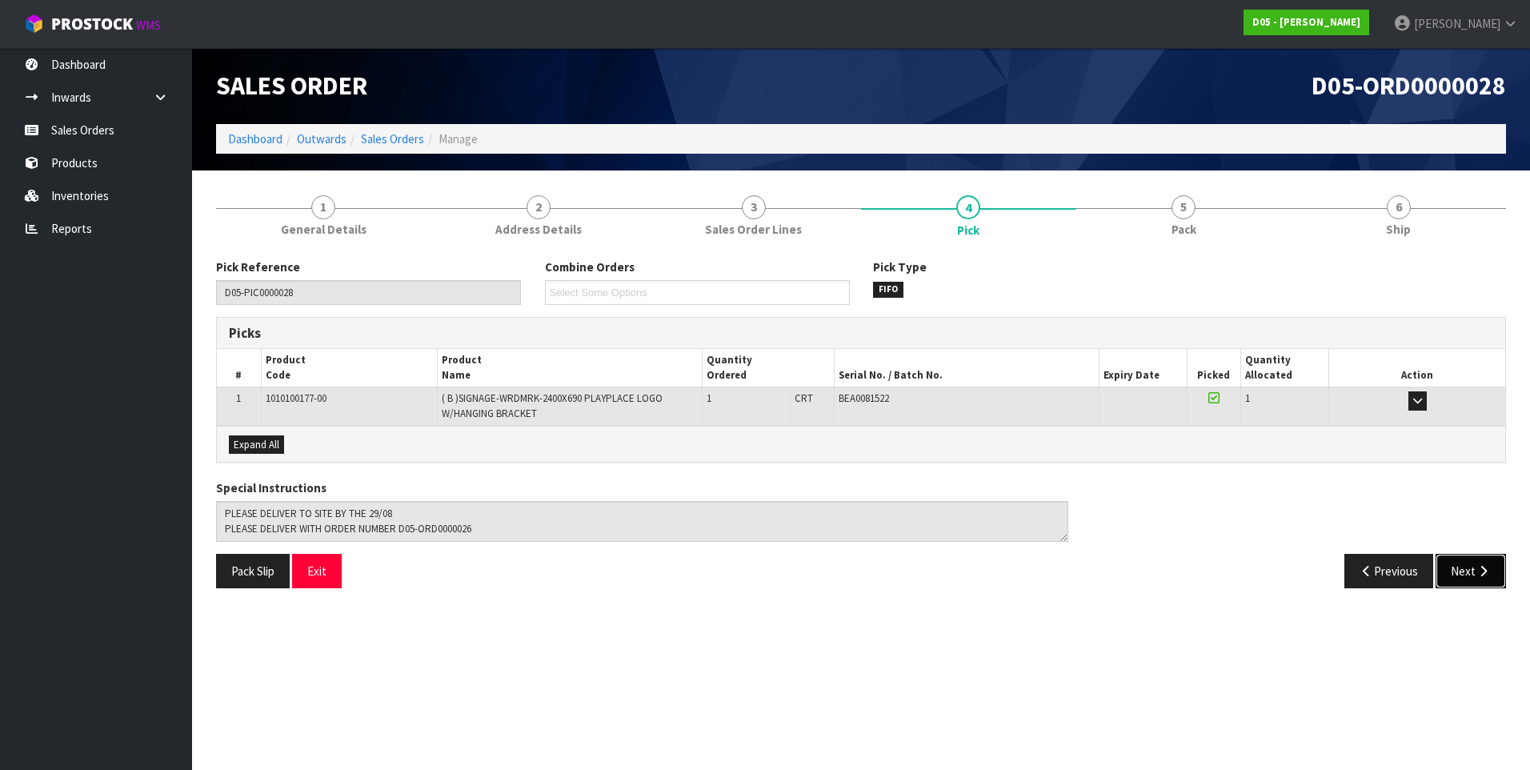
click at [1466, 572] on button "Next" at bounding box center [1471, 571] width 70 height 34
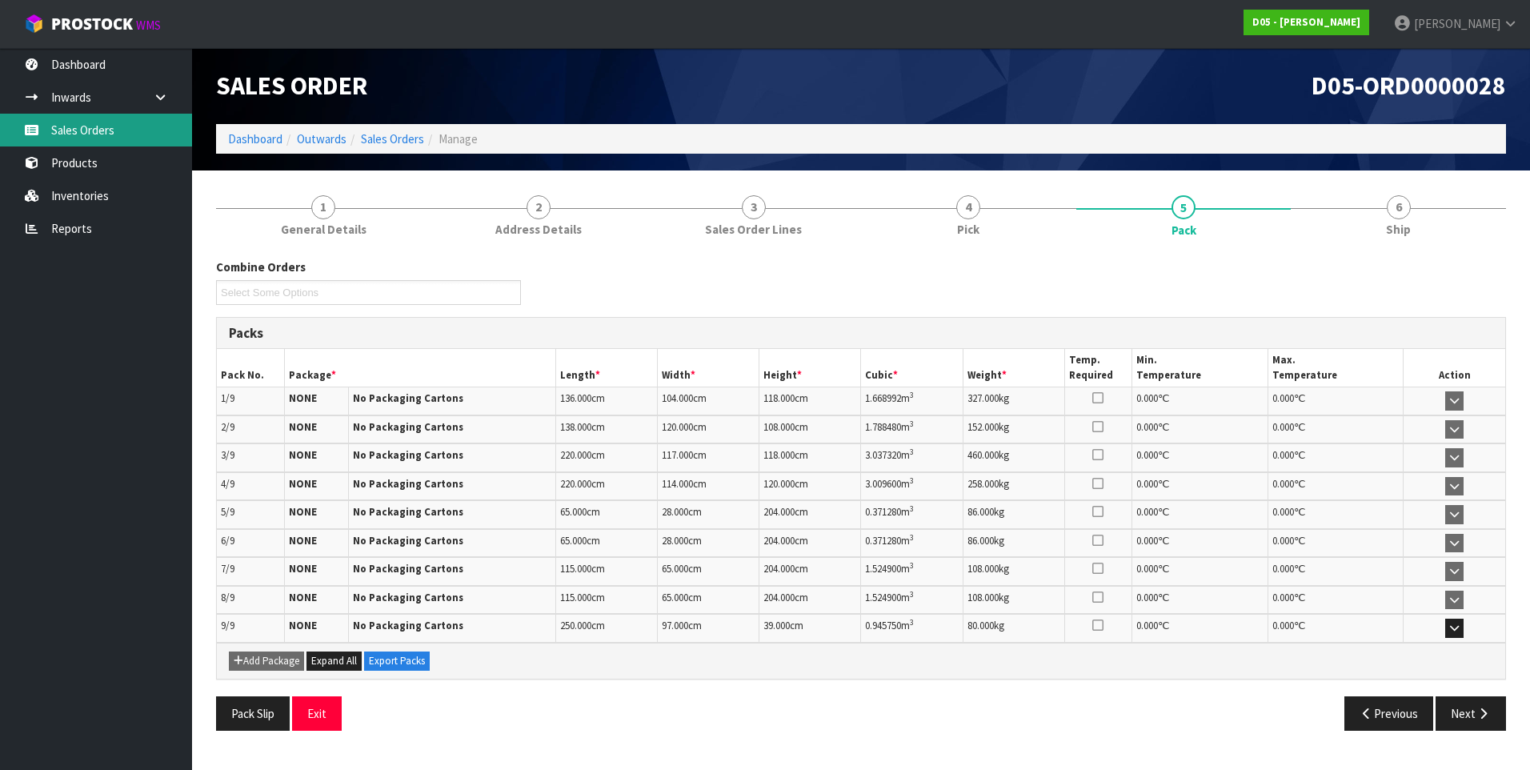
click at [104, 129] on link "Sales Orders" at bounding box center [96, 130] width 192 height 33
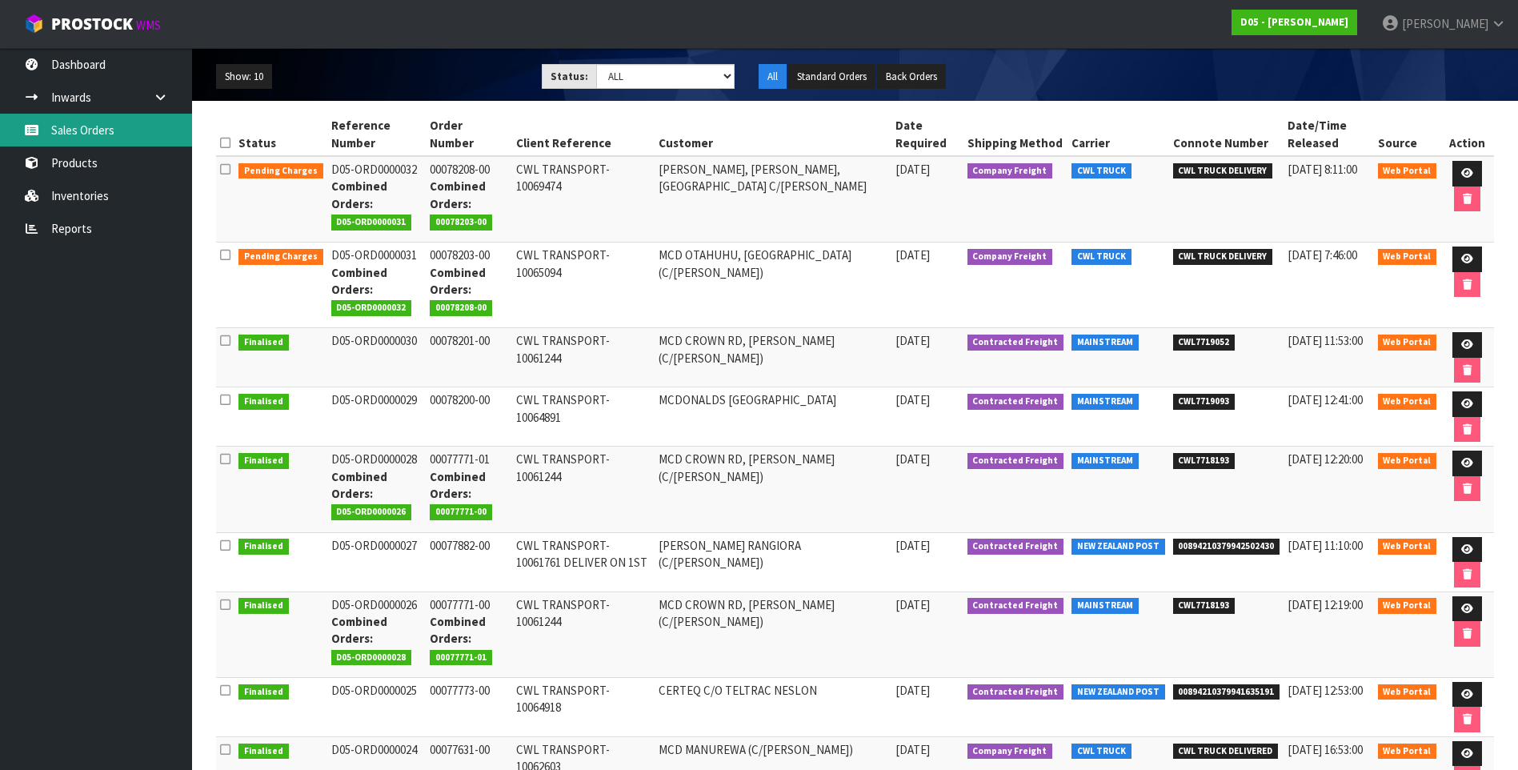
scroll to position [240, 0]
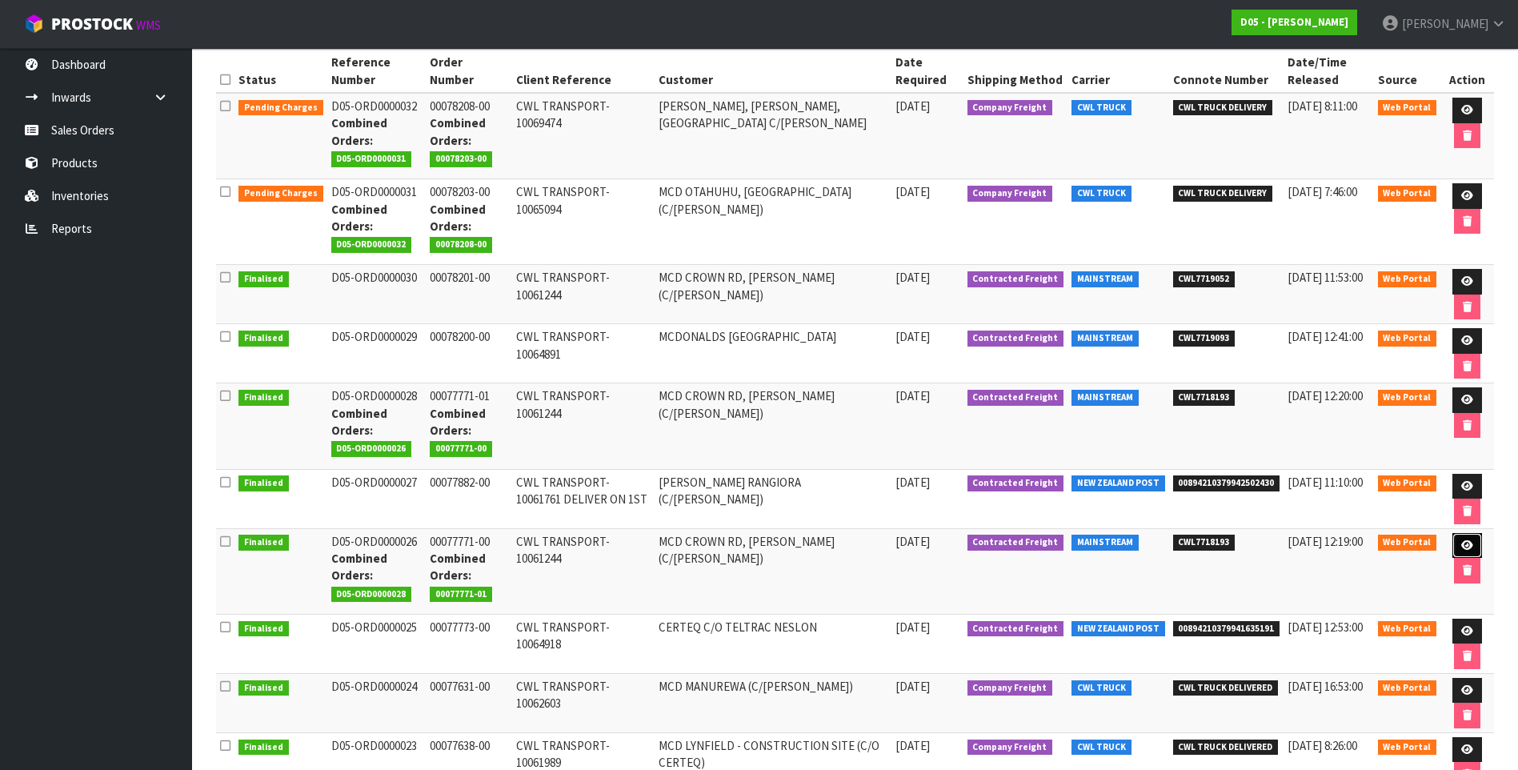
click at [1462, 541] on icon at bounding box center [1468, 545] width 12 height 10
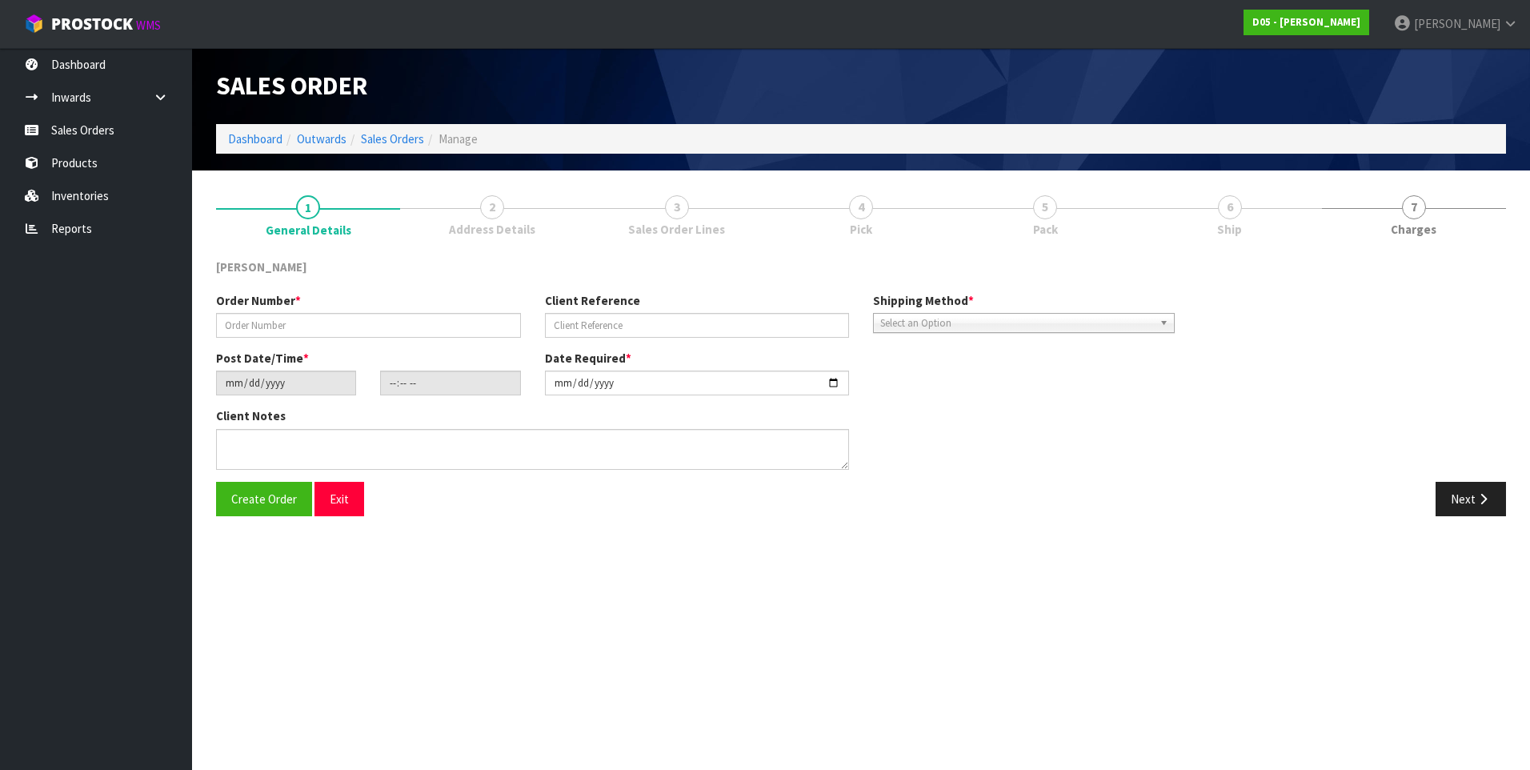
type input "00077771-00"
type input "CWL TRANSPORT-10061244"
type input "[DATE]"
type input "08:10:00.000"
type input "[DATE]"
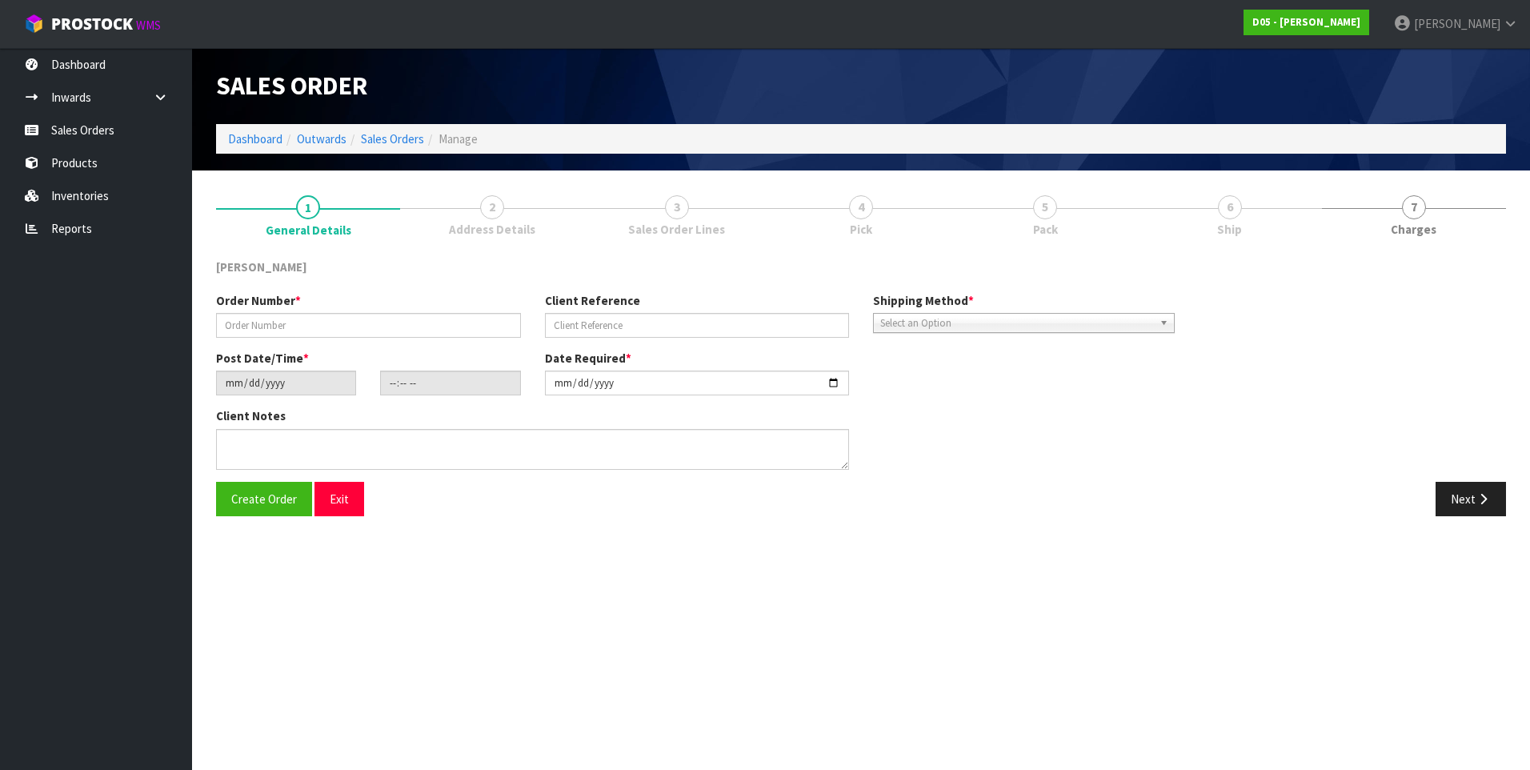
type textarea "PLEASE DELIVER TO SITE BY THE 29/08"
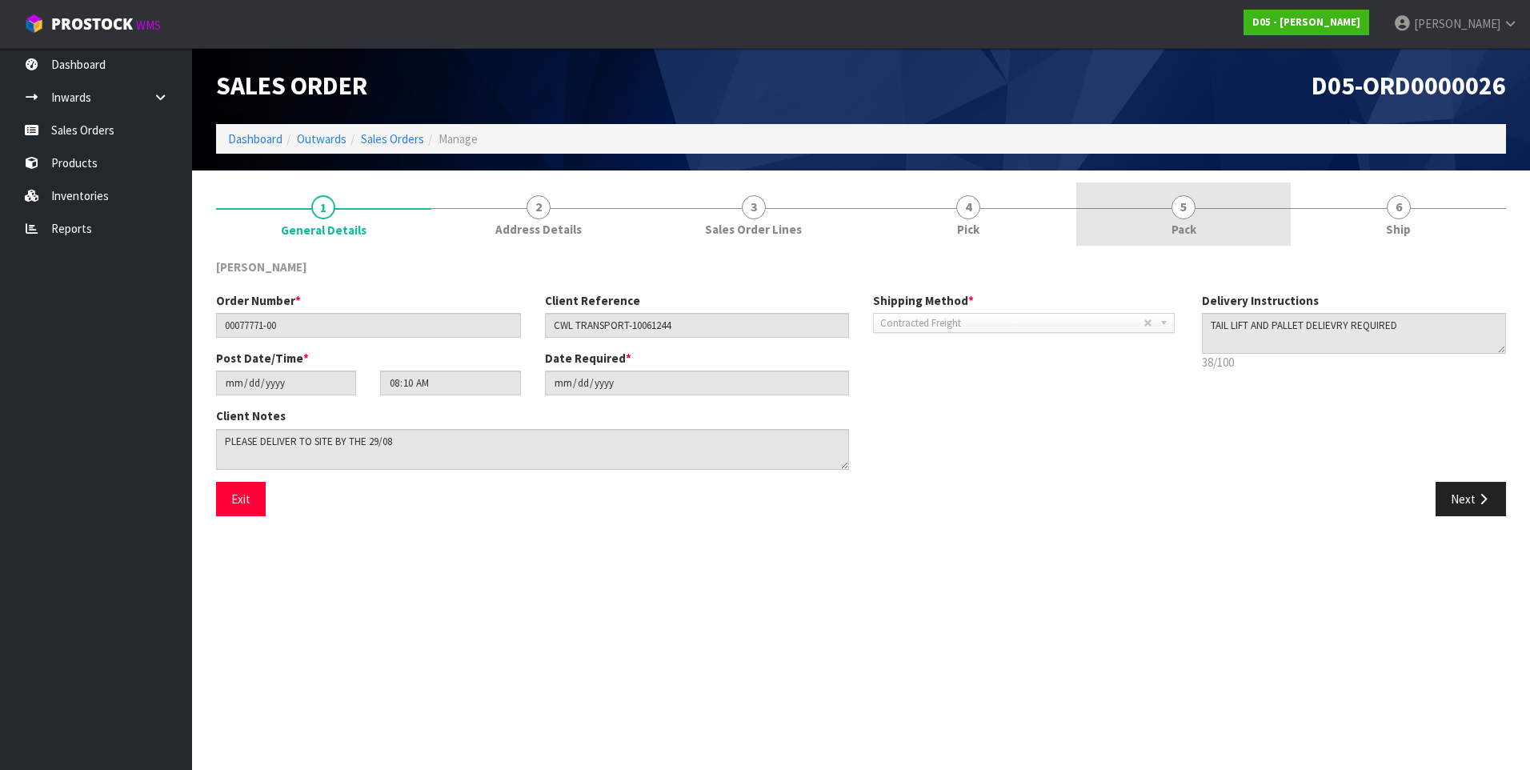
click at [1176, 211] on span "5" at bounding box center [1184, 207] width 24 height 24
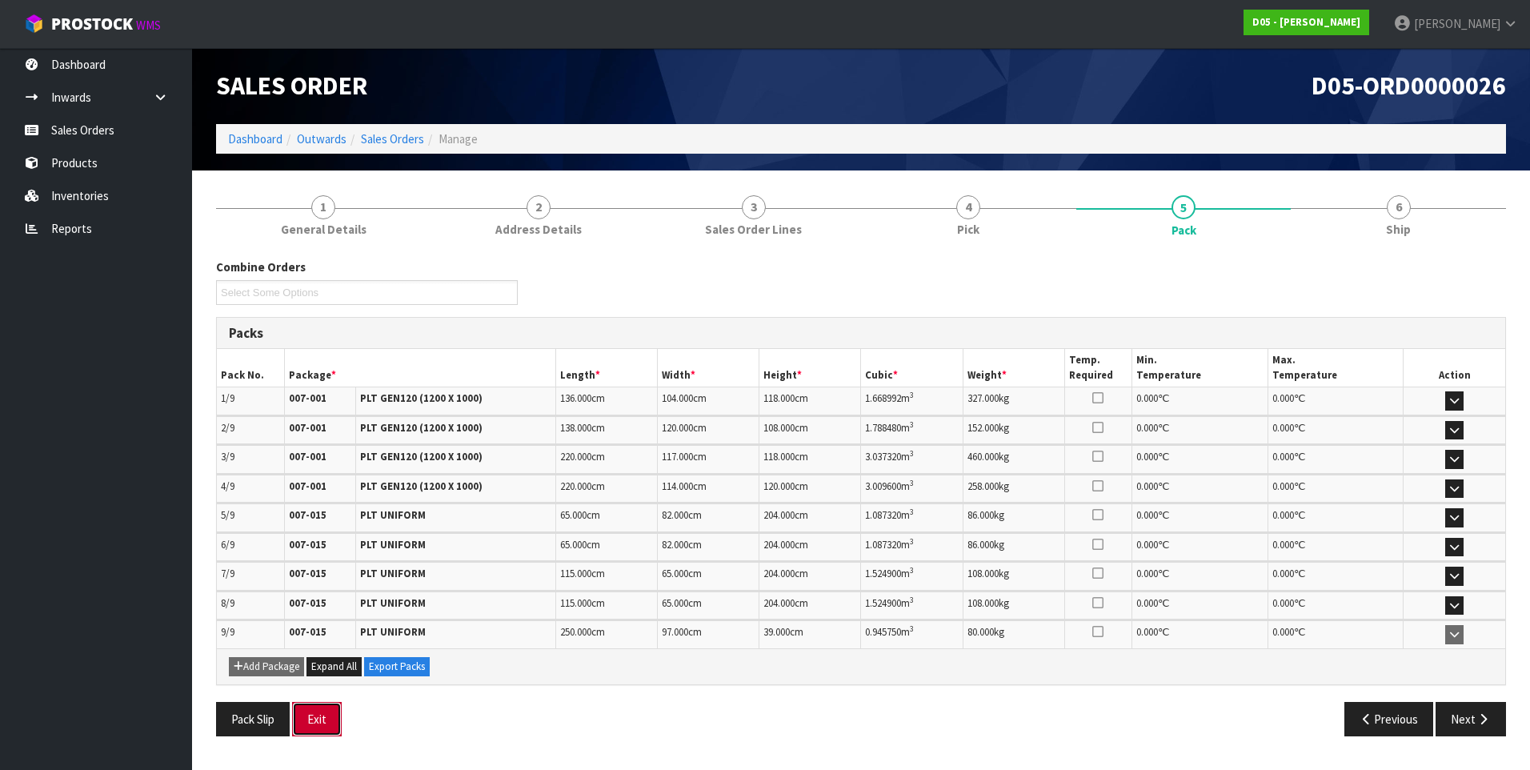
click at [322, 724] on button "Exit" at bounding box center [317, 719] width 50 height 34
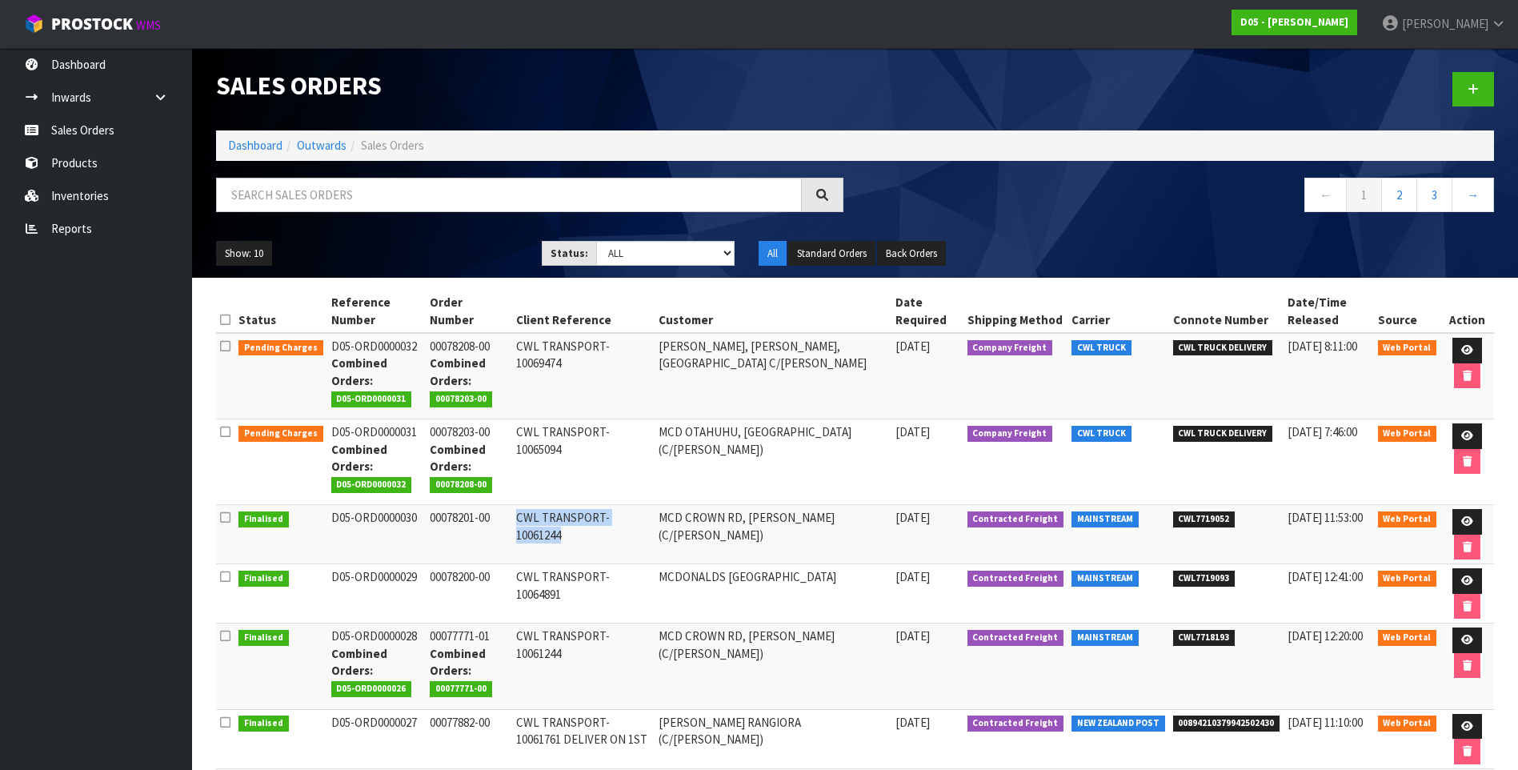
drag, startPoint x: 652, startPoint y: 518, endPoint x: 516, endPoint y: 519, distance: 136.1
click at [516, 519] on td "CWL TRANSPORT-10061244" at bounding box center [583, 534] width 142 height 59
drag, startPoint x: 516, startPoint y: 519, endPoint x: 555, endPoint y: 535, distance: 41.6
click at [555, 535] on td "CWL TRANSPORT-10061244" at bounding box center [583, 534] width 142 height 59
click at [562, 483] on td "CWL TRANSPORT-10065094" at bounding box center [583, 462] width 142 height 86
